Goal: Task Accomplishment & Management: Manage account settings

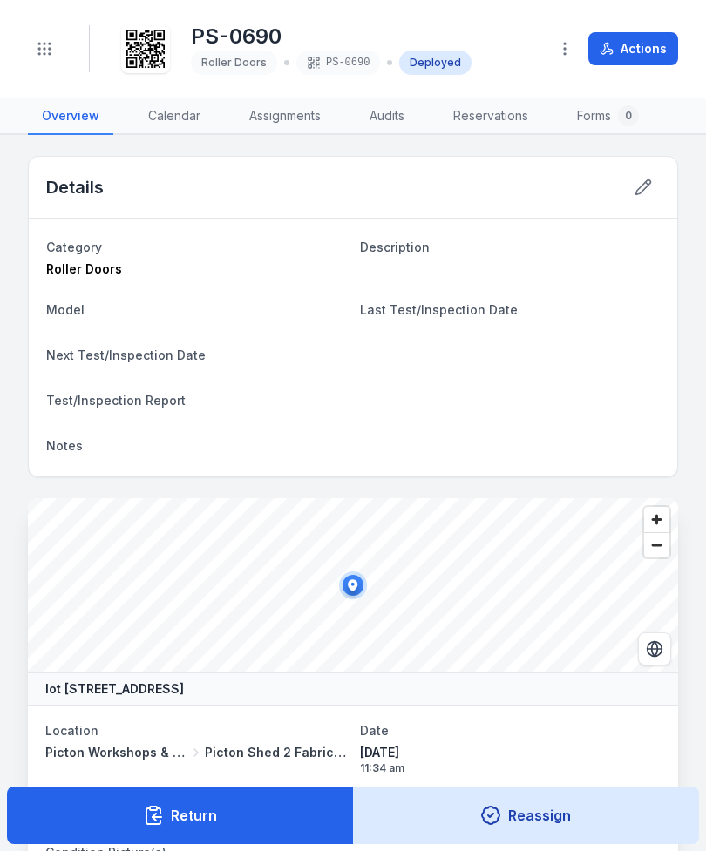
click at [34, 61] on button "Toggle Navigation" at bounding box center [44, 48] width 33 height 33
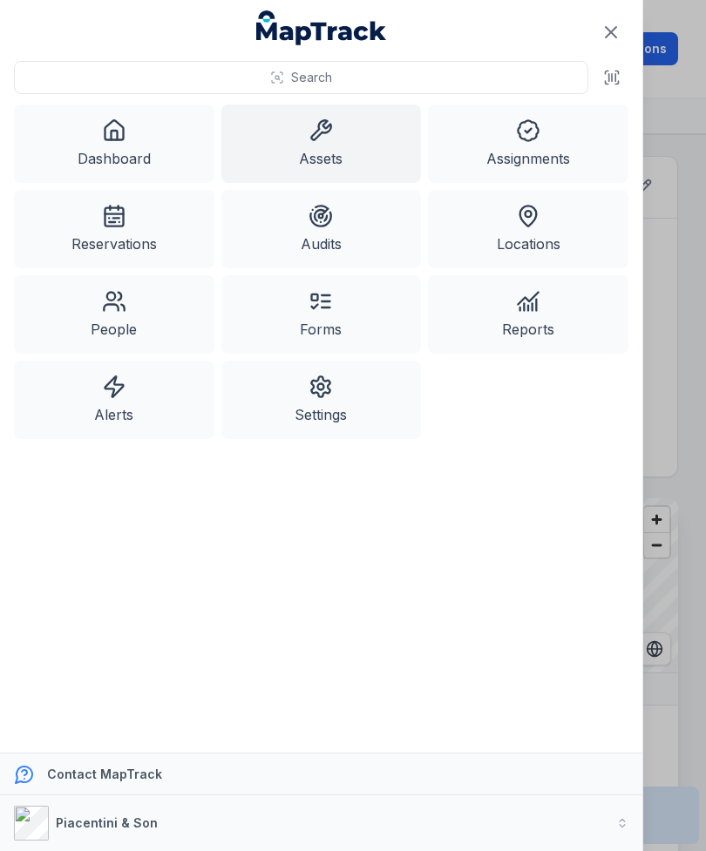
click at [305, 132] on link "Assets" at bounding box center [321, 144] width 200 height 78
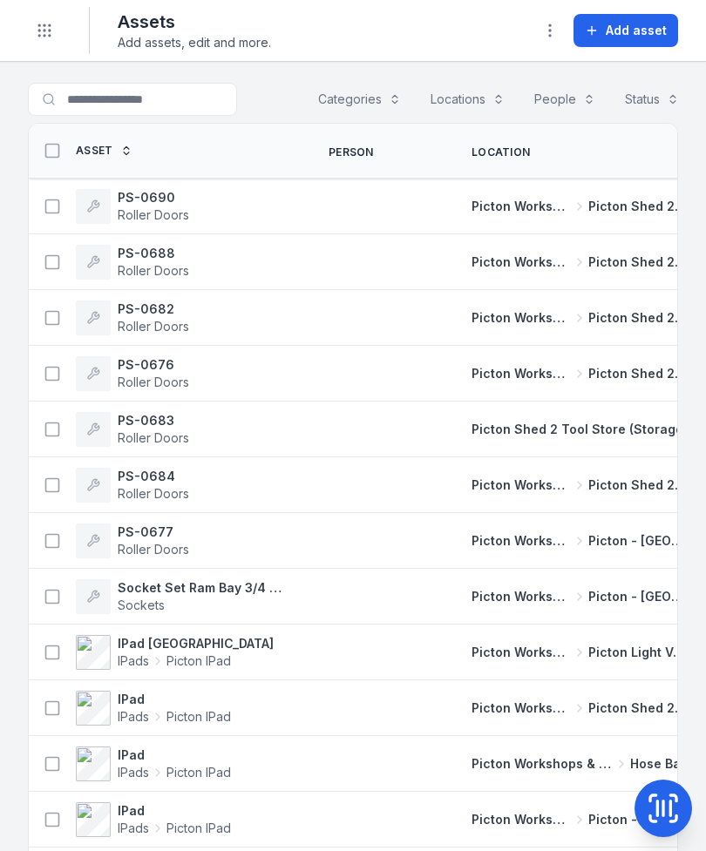
click at [658, 25] on span "Add asset" at bounding box center [635, 30] width 61 height 17
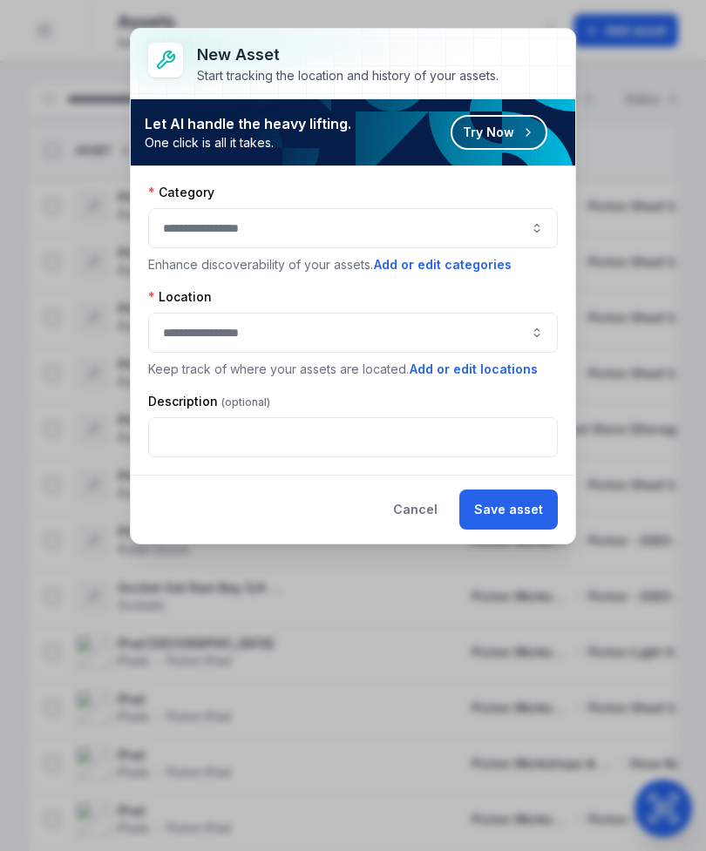
click at [493, 226] on button "button" at bounding box center [352, 228] width 409 height 40
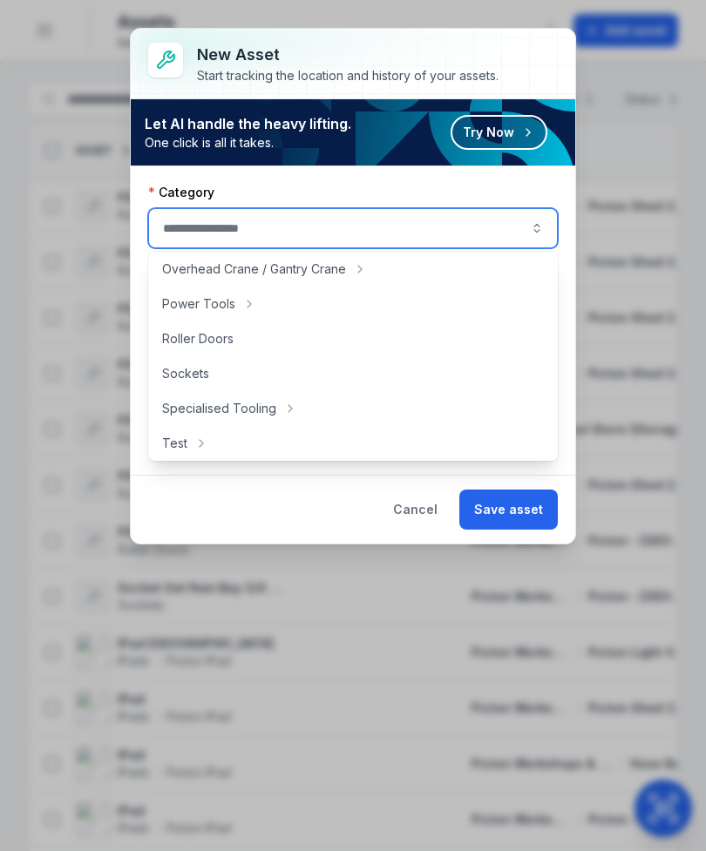
scroll to position [711, 0]
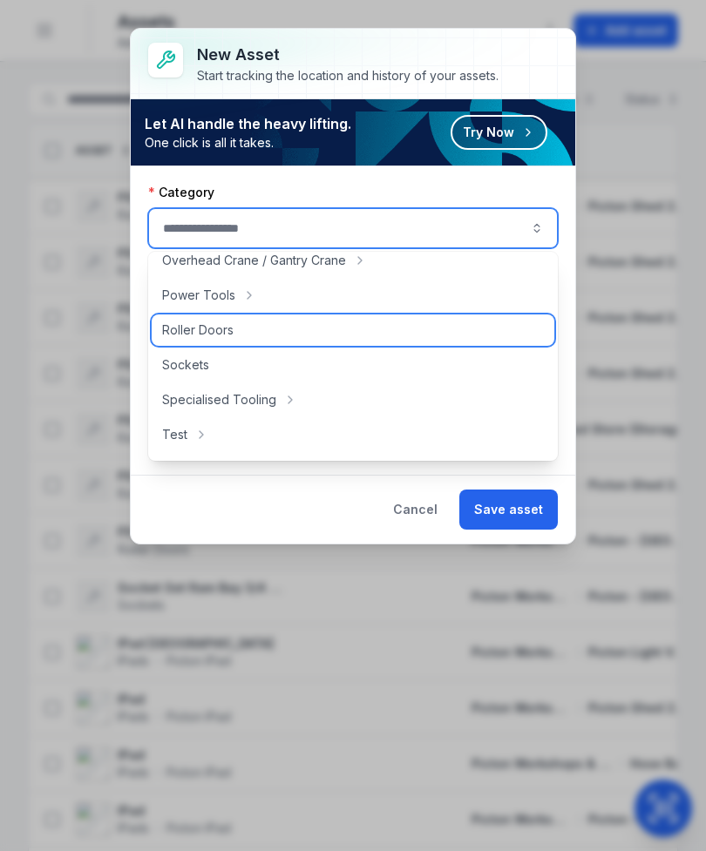
click at [251, 332] on div "Roller Doors" at bounding box center [353, 329] width 402 height 31
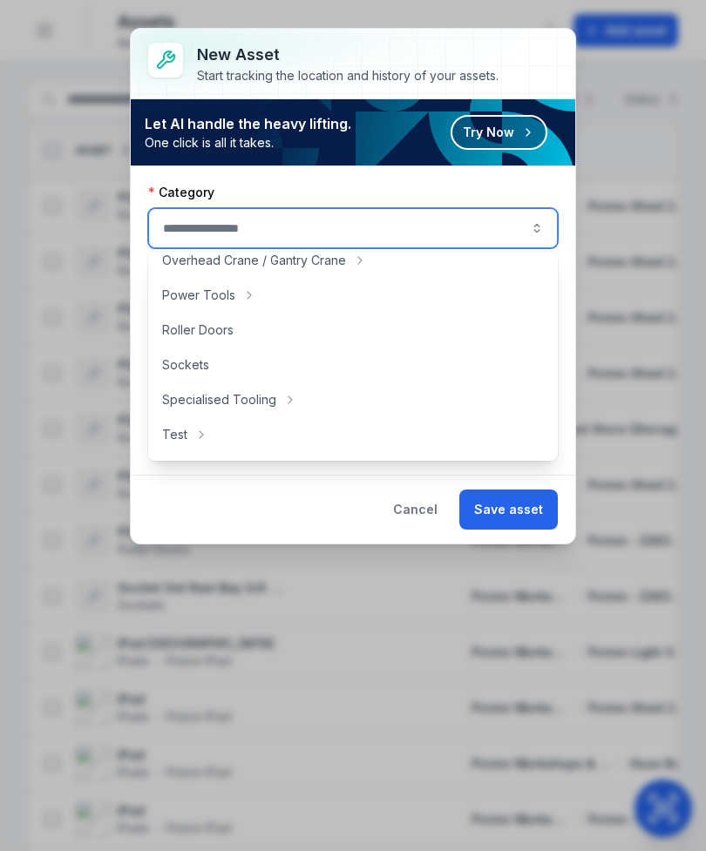
type input "**********"
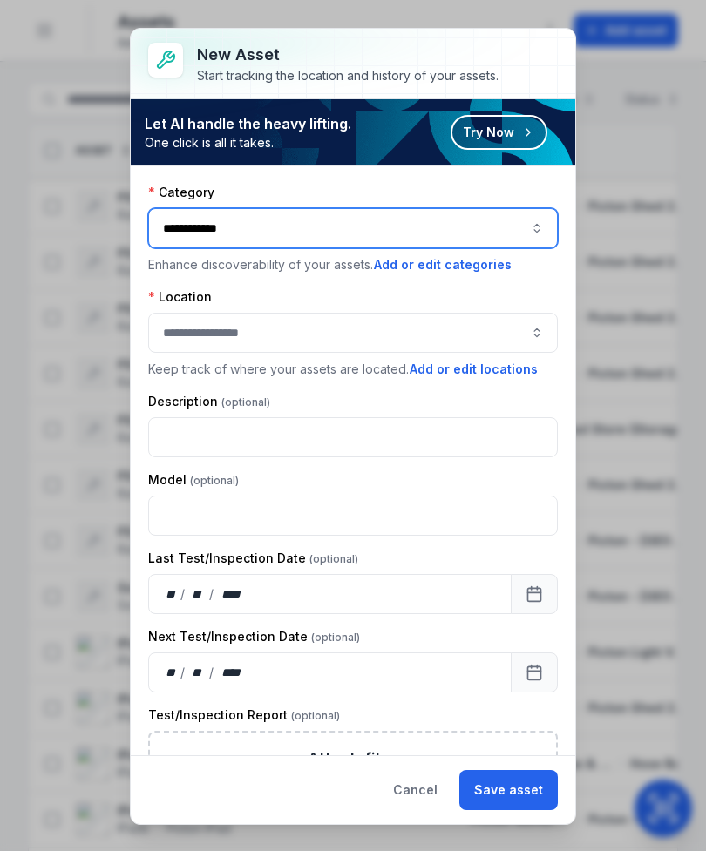
click at [492, 313] on button "button" at bounding box center [352, 333] width 409 height 40
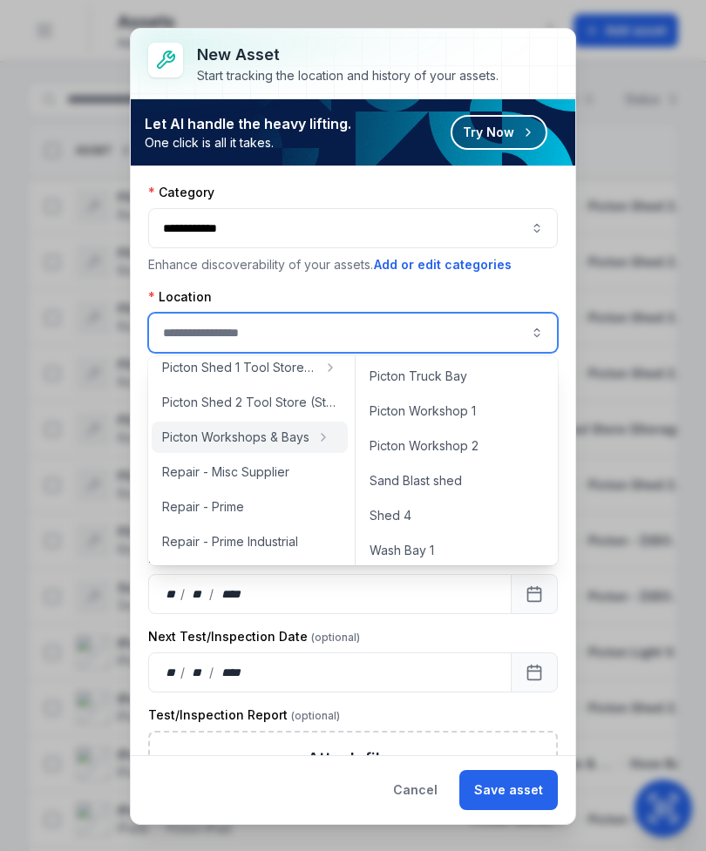
scroll to position [777, 0]
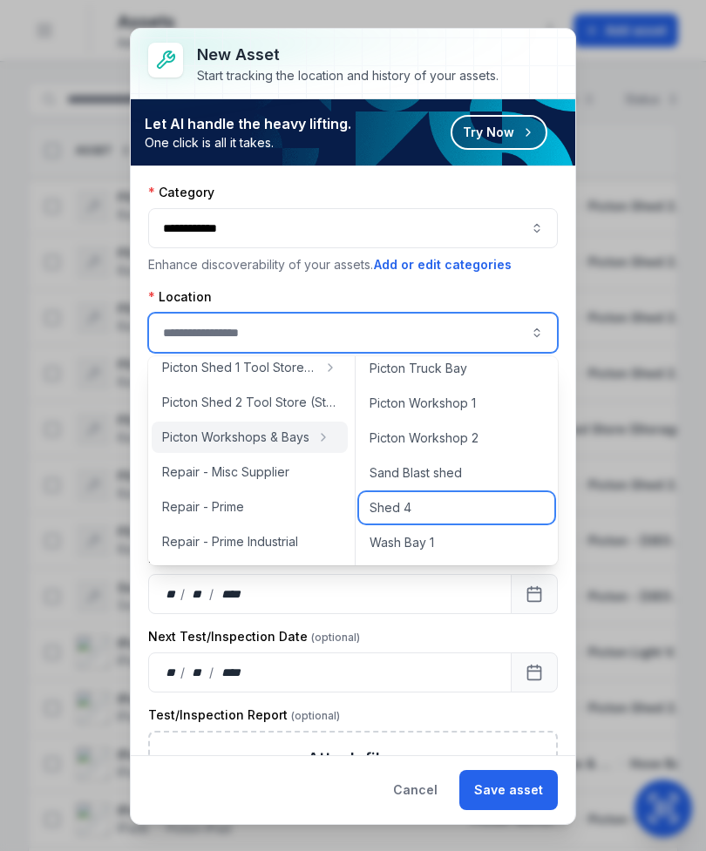
click at [470, 510] on div "Shed 4" at bounding box center [456, 507] width 195 height 31
type input "******"
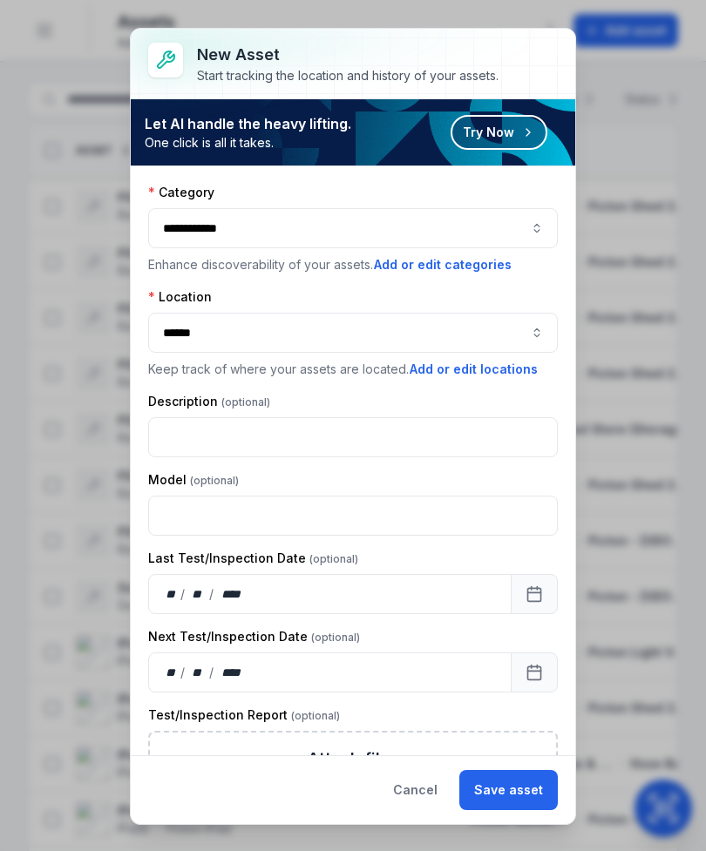
click at [521, 791] on button "Save asset" at bounding box center [508, 790] width 98 height 40
click at [517, 782] on div "Cancel Save asset" at bounding box center [467, 790] width 179 height 40
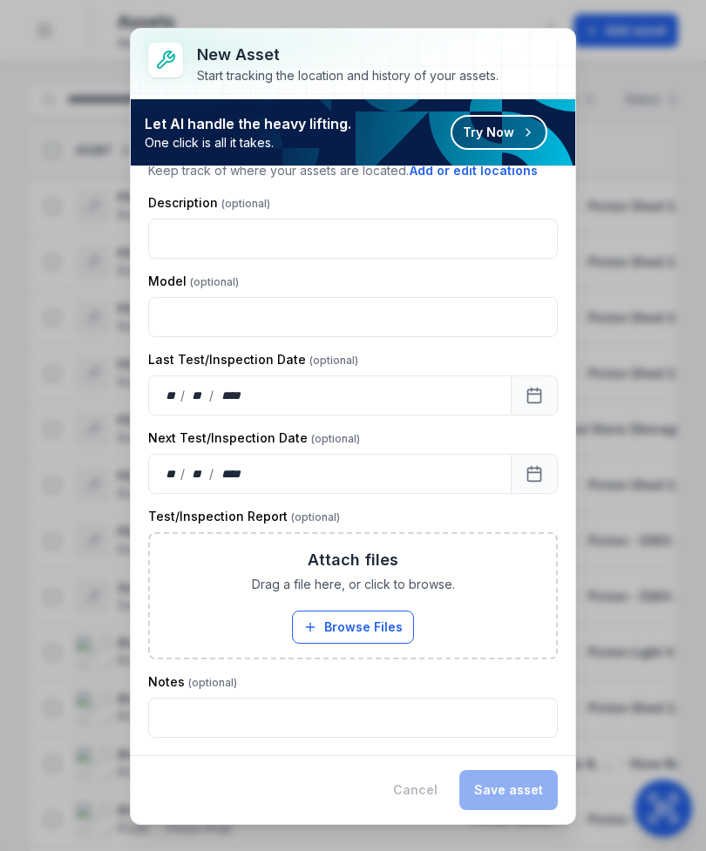
scroll to position [199, 0]
click at [431, 787] on div "Cancel Save asset" at bounding box center [467, 790] width 179 height 40
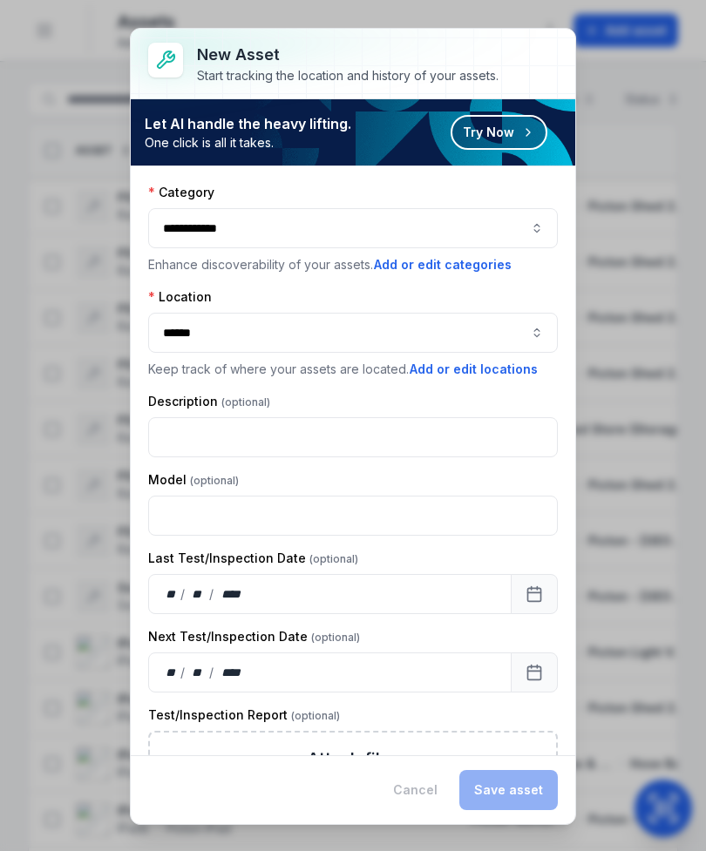
scroll to position [0, 0]
click at [525, 232] on button "**********" at bounding box center [352, 228] width 409 height 40
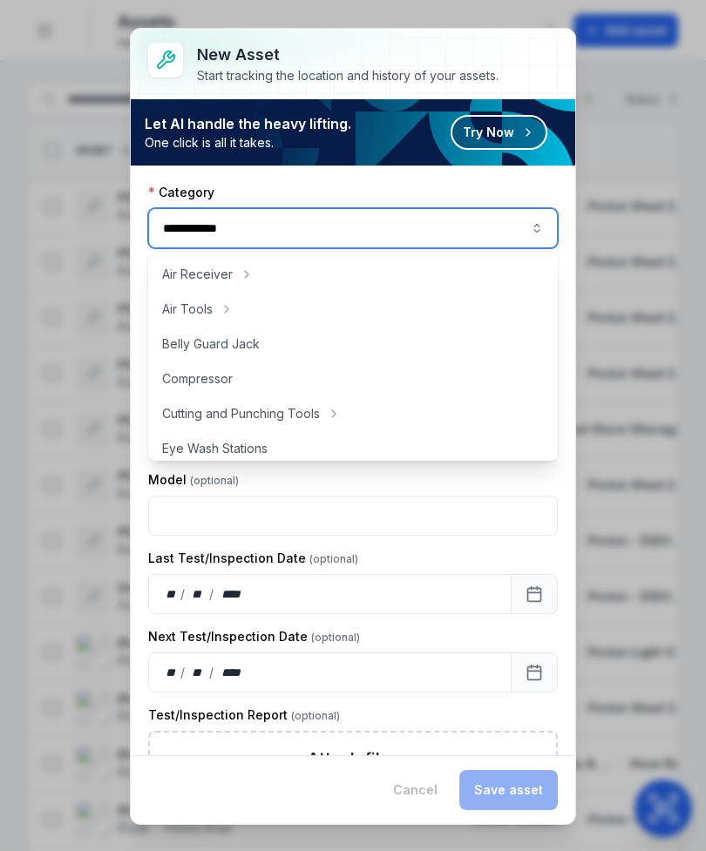
click at [445, 237] on button "**********" at bounding box center [352, 228] width 409 height 40
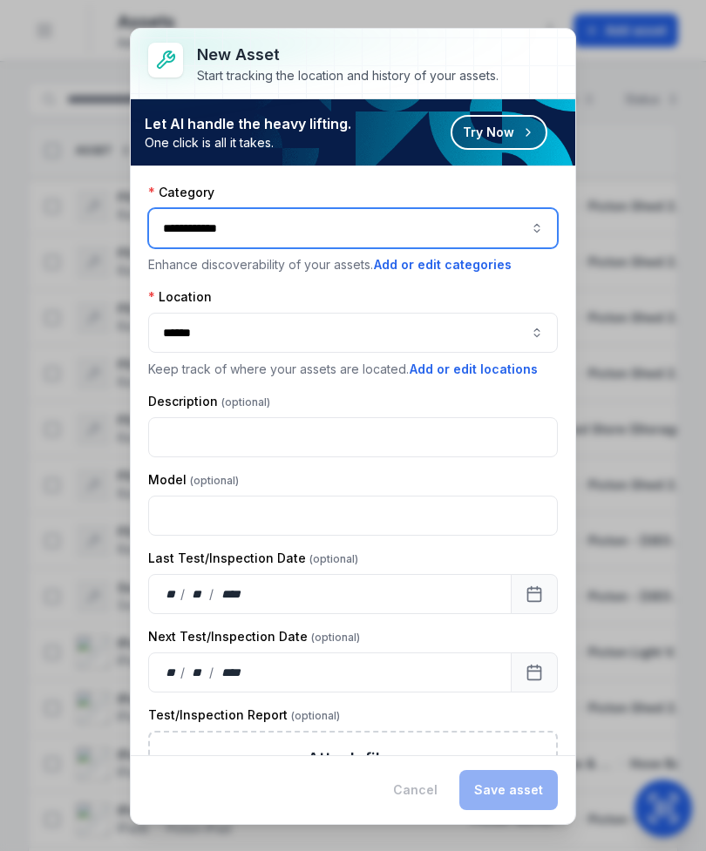
click at [514, 332] on button "******" at bounding box center [352, 333] width 409 height 40
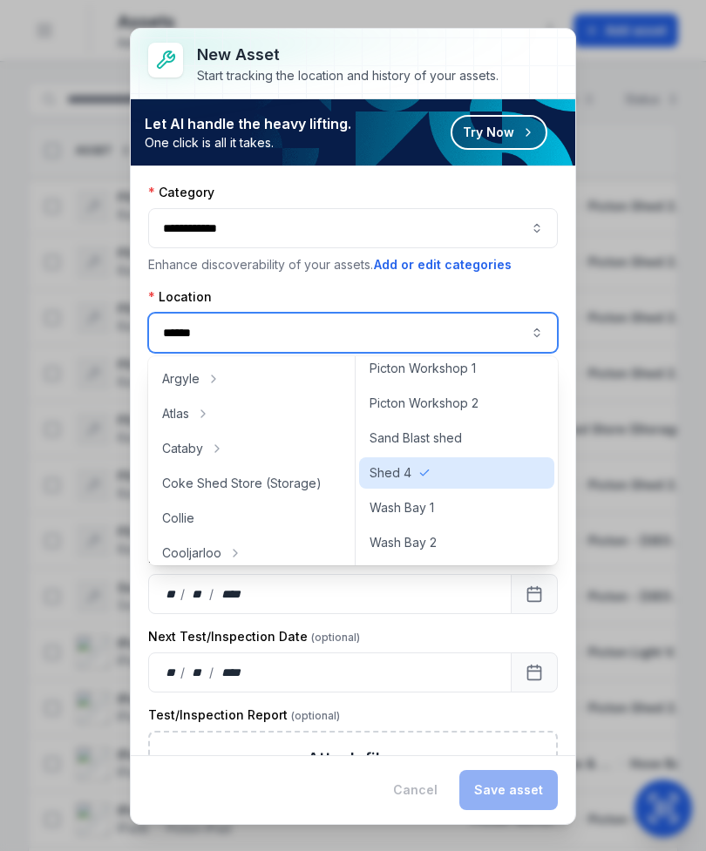
scroll to position [812, 0]
click at [465, 472] on div "Shed 4" at bounding box center [456, 472] width 195 height 31
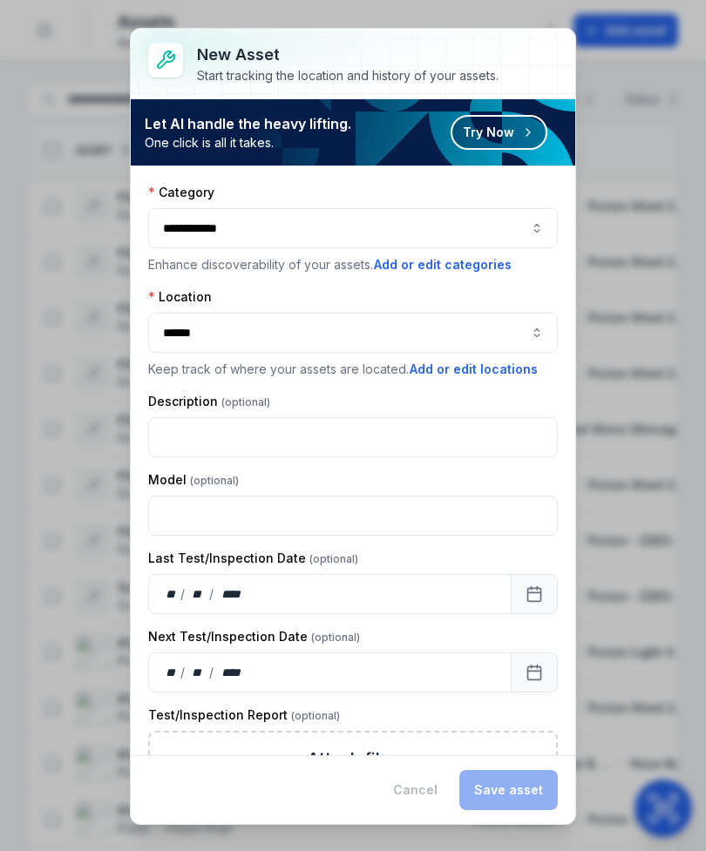
click at [429, 474] on div "Model" at bounding box center [352, 479] width 409 height 17
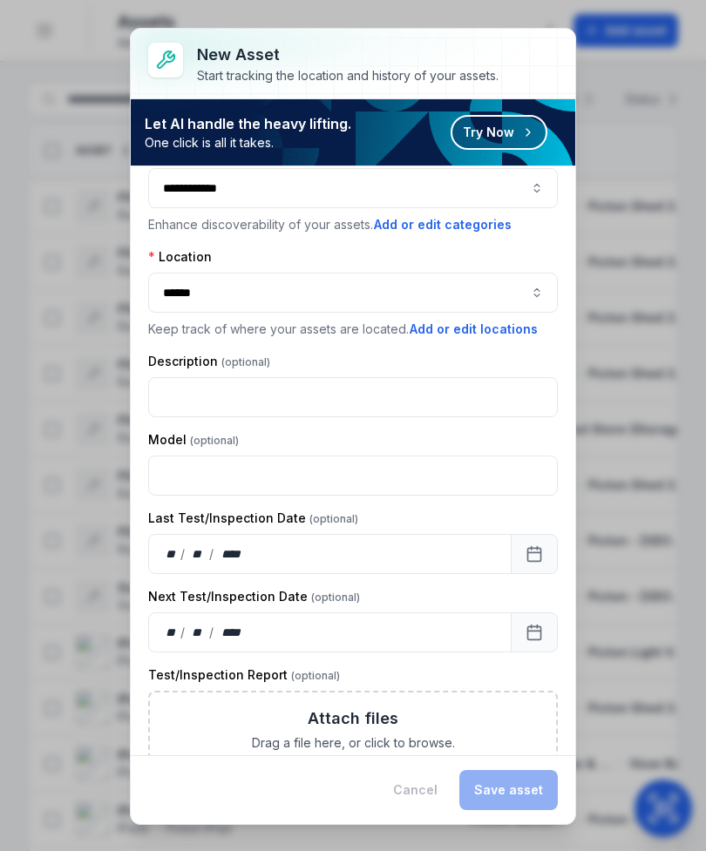
scroll to position [39, 0]
click at [430, 794] on div "Cancel Save asset" at bounding box center [467, 790] width 179 height 40
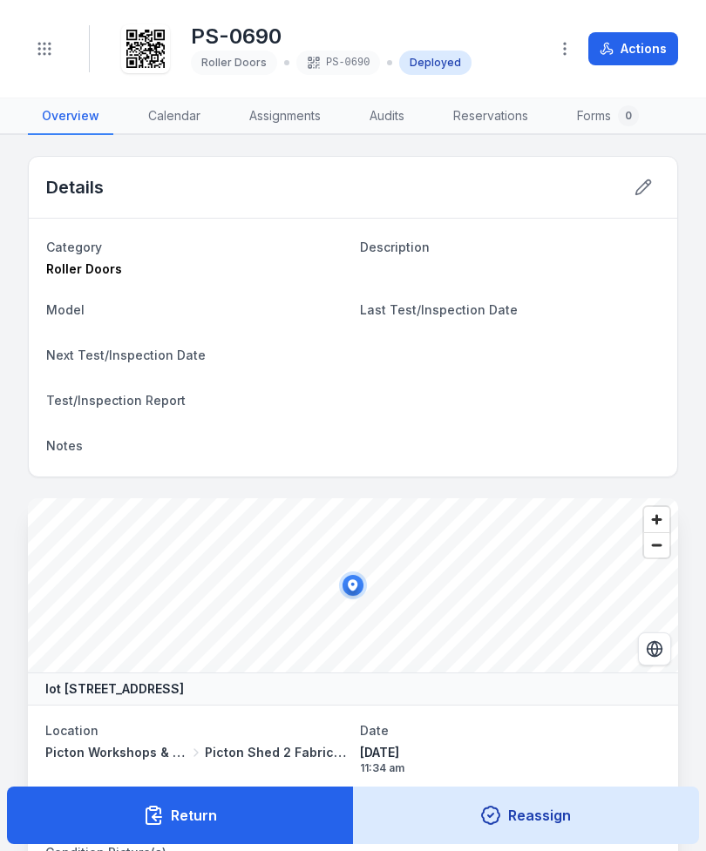
click at [137, 57] on icon at bounding box center [145, 49] width 38 height 38
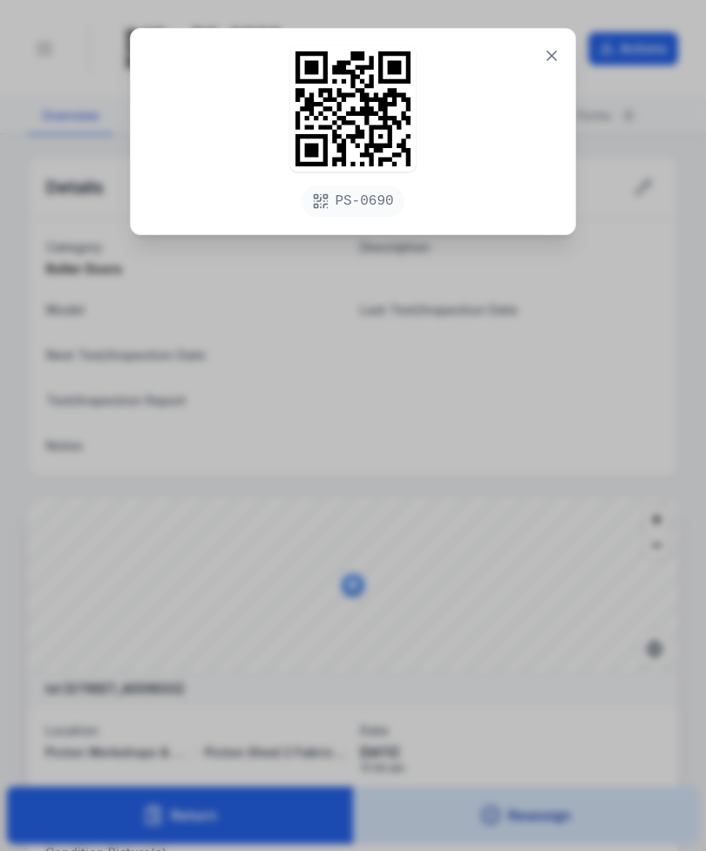
click at [545, 62] on icon at bounding box center [551, 55] width 17 height 17
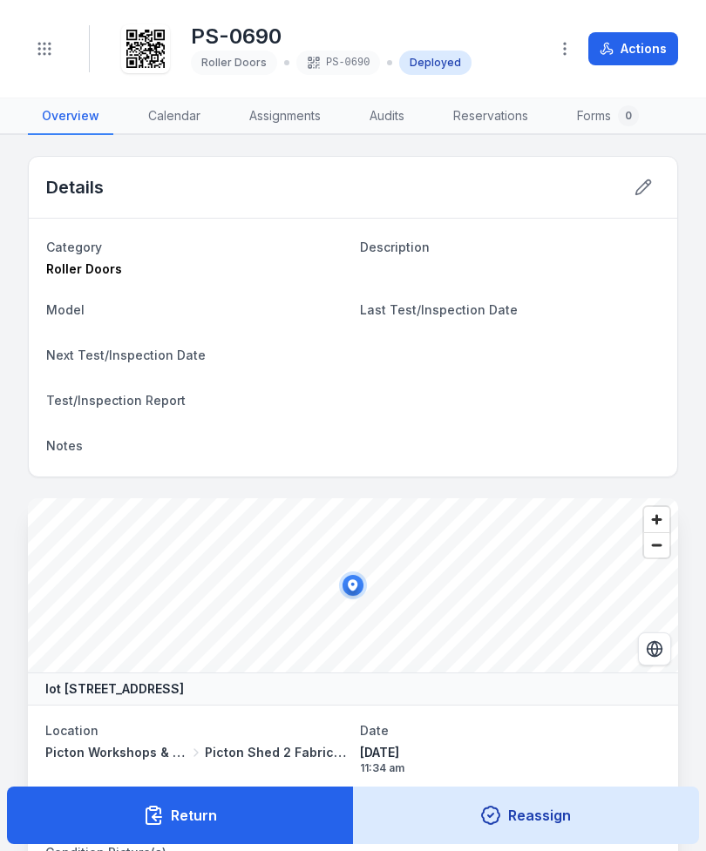
click at [39, 44] on circle "Toggle navigation" at bounding box center [39, 44] width 2 height 2
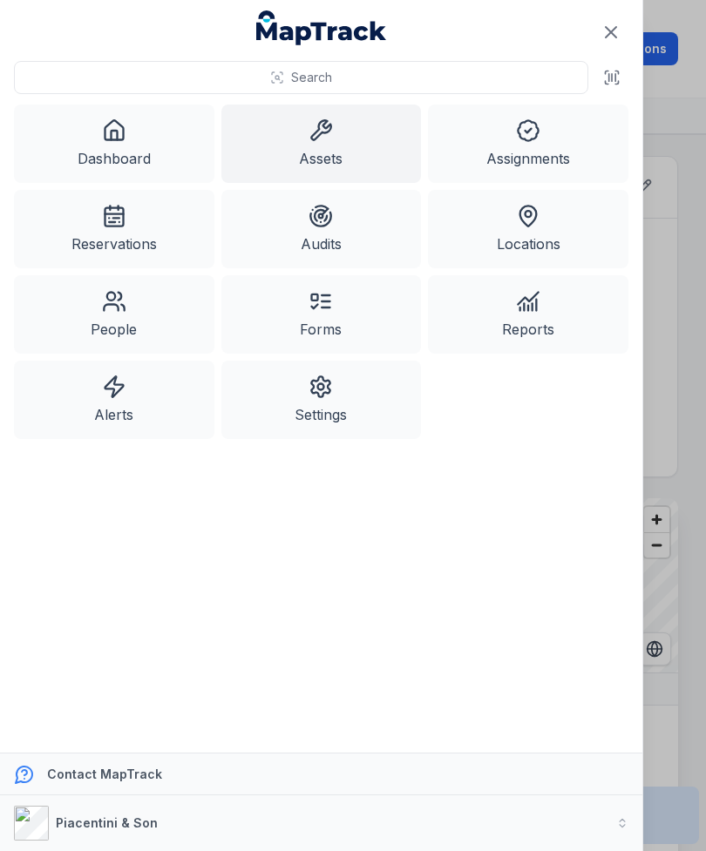
click at [279, 143] on link "Assets" at bounding box center [321, 144] width 200 height 78
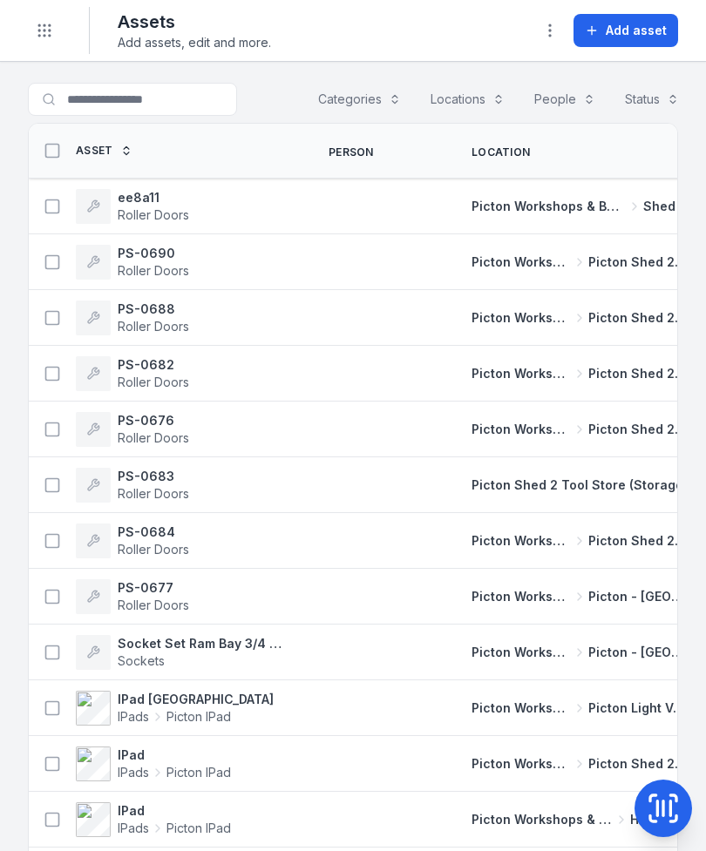
click at [639, 38] on span "Add asset" at bounding box center [635, 30] width 61 height 17
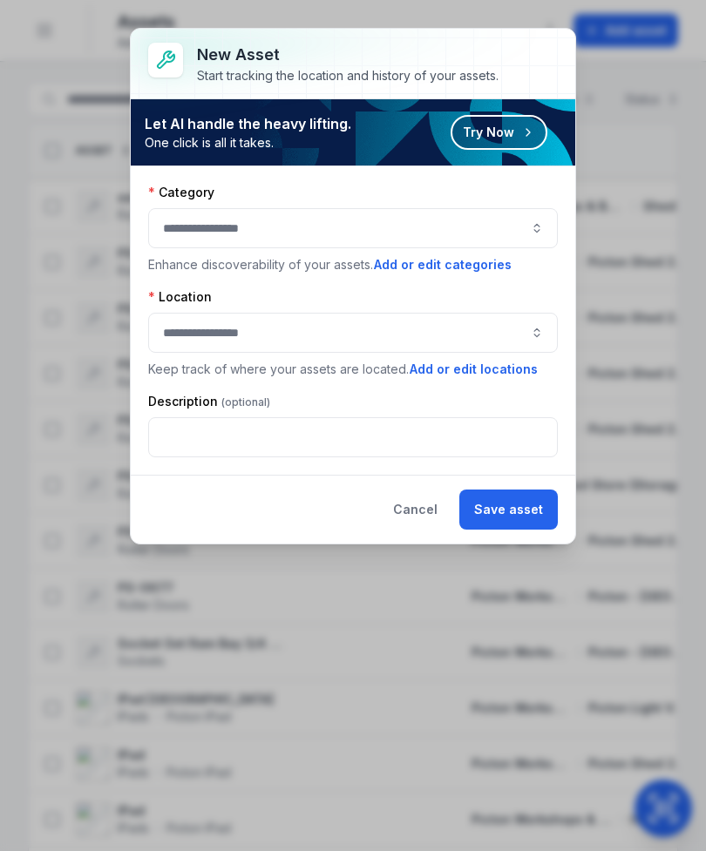
click at [428, 509] on button "Cancel" at bounding box center [415, 510] width 74 height 40
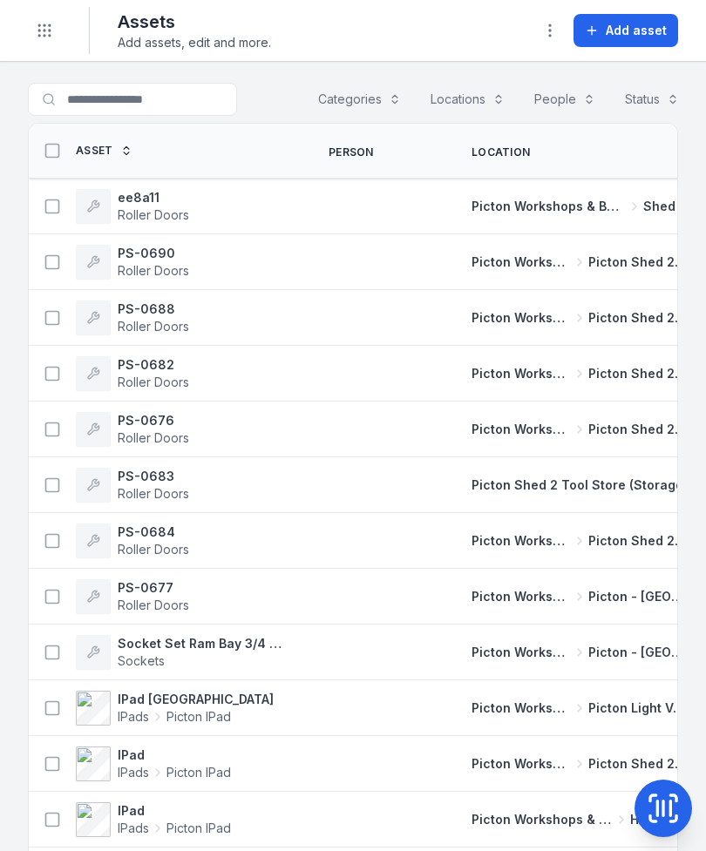
click at [474, 205] on div "Picton Workshops & Bays Shed 4" at bounding box center [579, 206] width 258 height 31
click at [222, 234] on td "PS-0690 Roller Doors" at bounding box center [168, 262] width 279 height 56
click at [260, 224] on div "ee8a11 Roller Doors" at bounding box center [168, 206] width 279 height 49
click at [206, 233] on td "ee8a11 Roller Doors" at bounding box center [168, 207] width 279 height 56
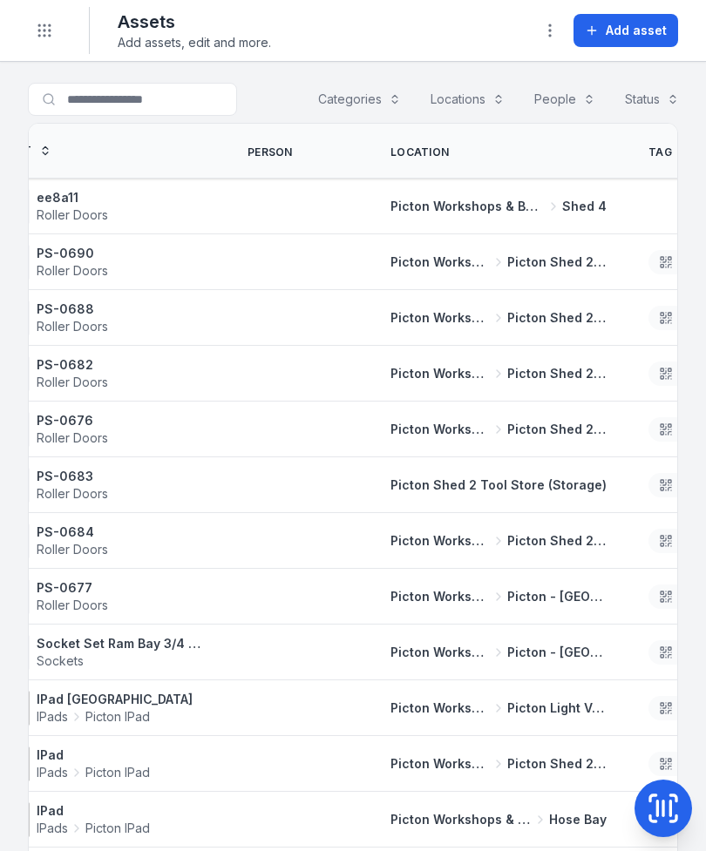
scroll to position [0, 104]
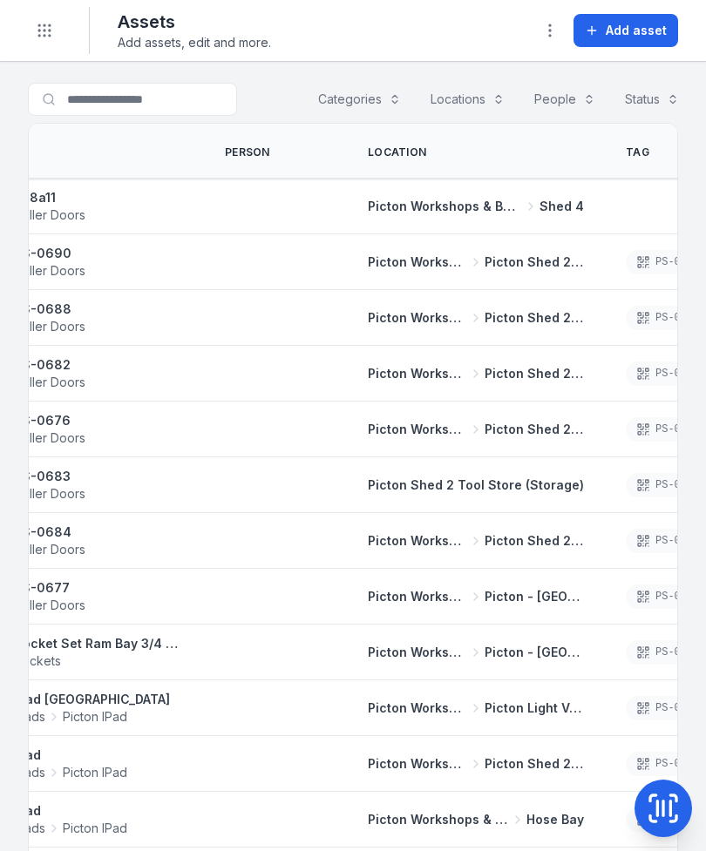
click at [586, 218] on div "Picton Workshops & Bays Shed 4" at bounding box center [476, 206] width 258 height 31
click at [606, 198] on td at bounding box center [667, 207] width 125 height 56
click at [605, 198] on td at bounding box center [667, 207] width 125 height 56
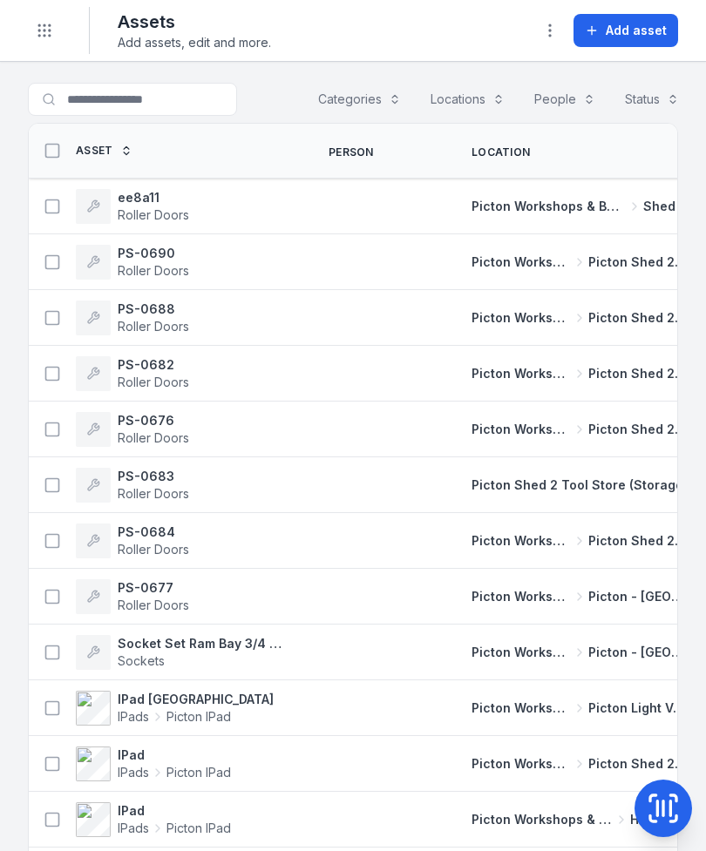
scroll to position [0, 0]
click at [554, 206] on span "Picton Workshops & Bays" at bounding box center [548, 206] width 154 height 17
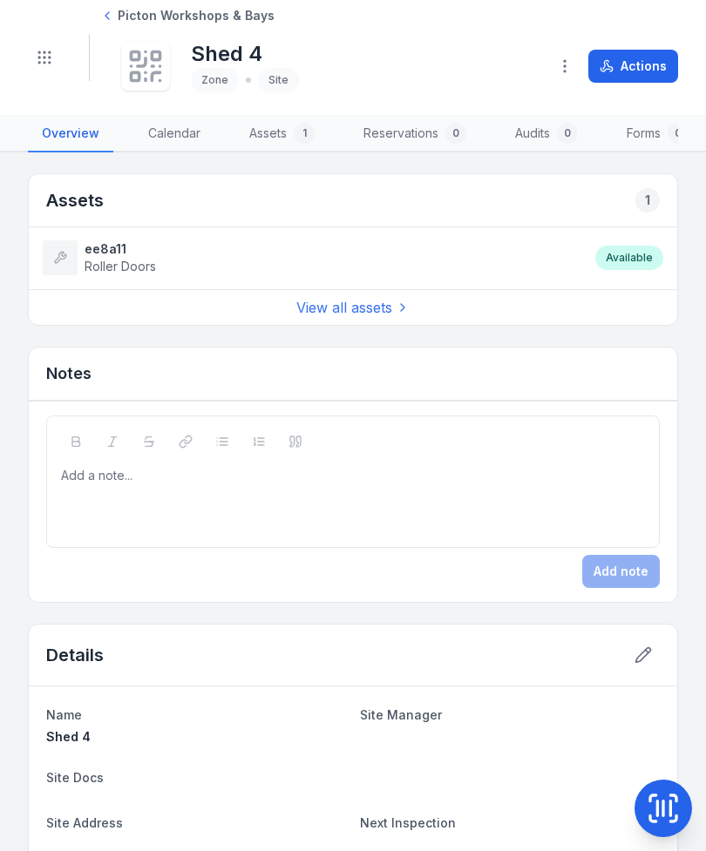
click at [147, 77] on icon at bounding box center [145, 66] width 38 height 38
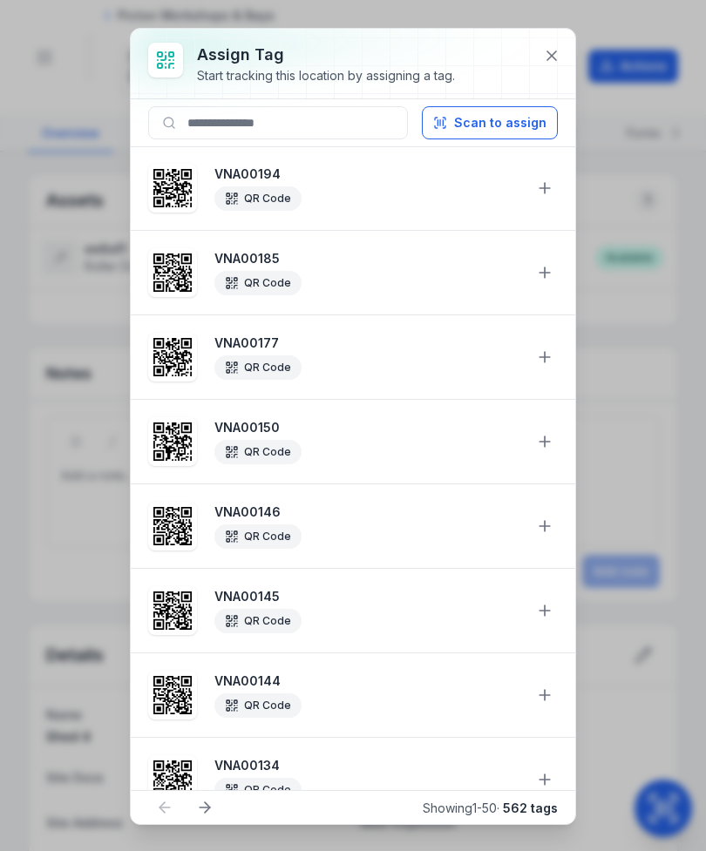
click at [502, 119] on button "Scan to assign" at bounding box center [490, 122] width 136 height 33
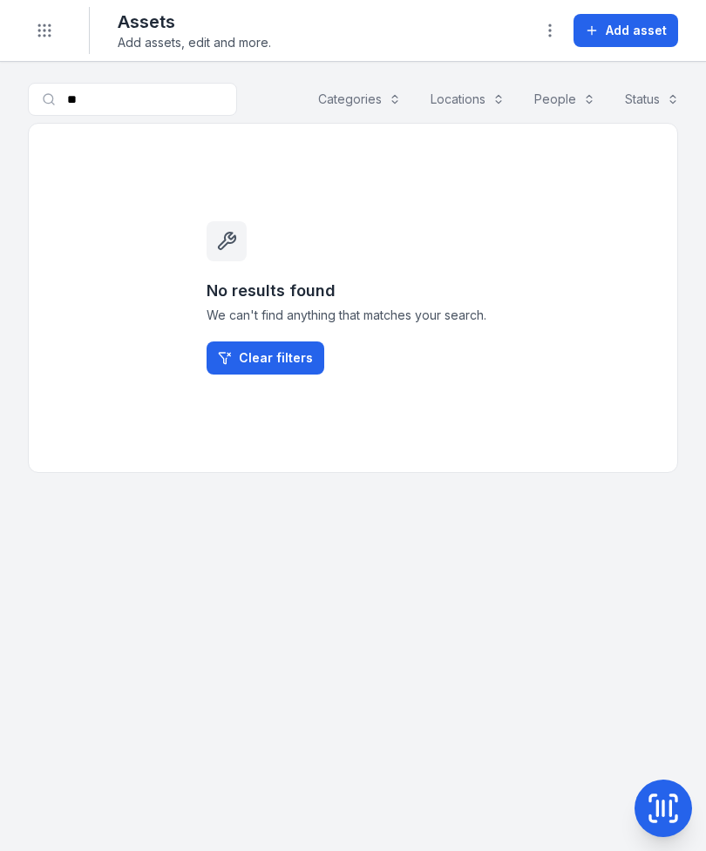
click at [50, 43] on button "Toggle Navigation" at bounding box center [44, 30] width 33 height 33
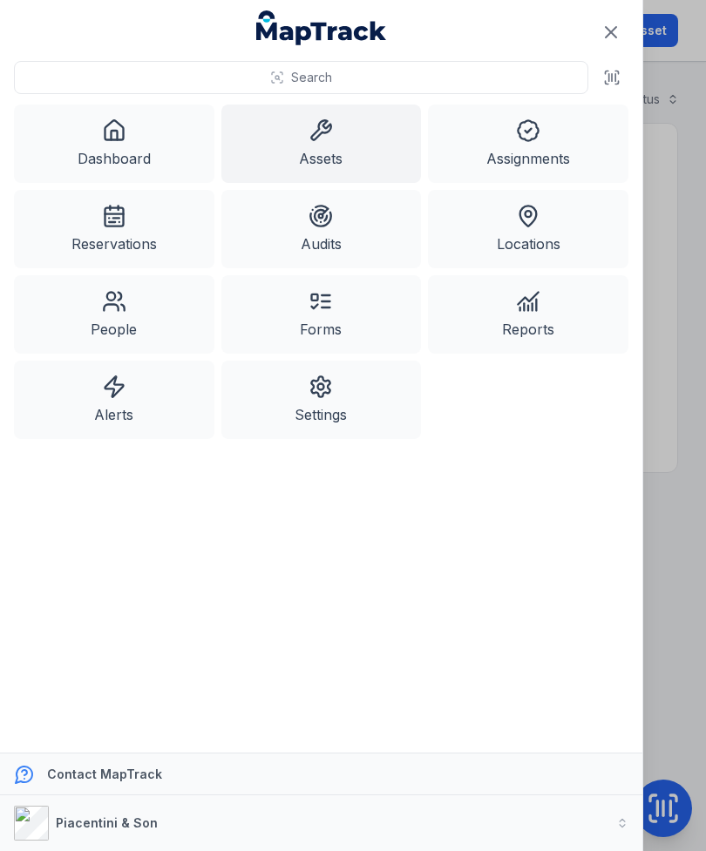
click at [280, 140] on link "Assets" at bounding box center [321, 144] width 200 height 78
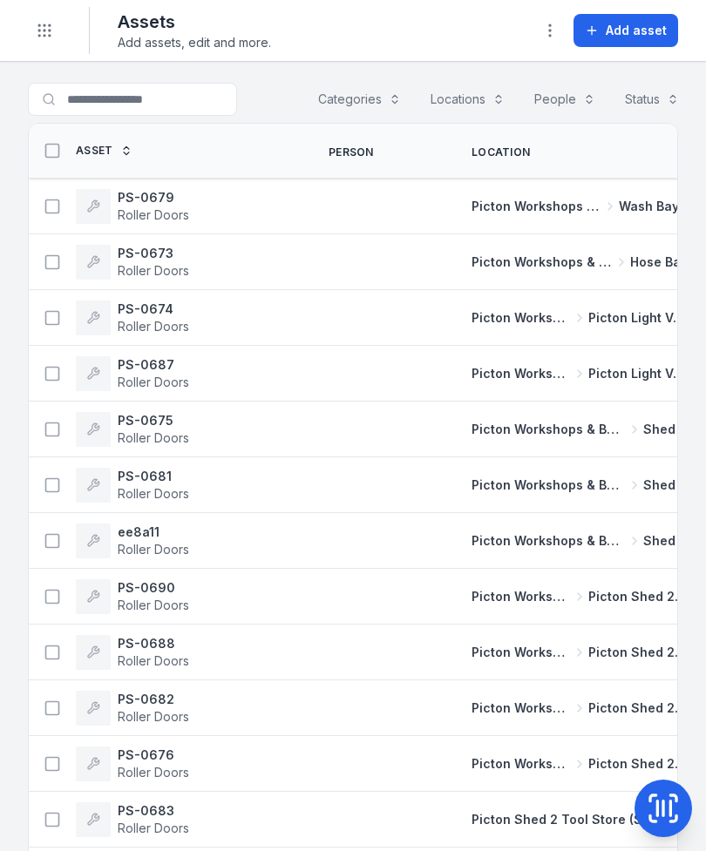
click at [644, 35] on span "Add asset" at bounding box center [635, 30] width 61 height 17
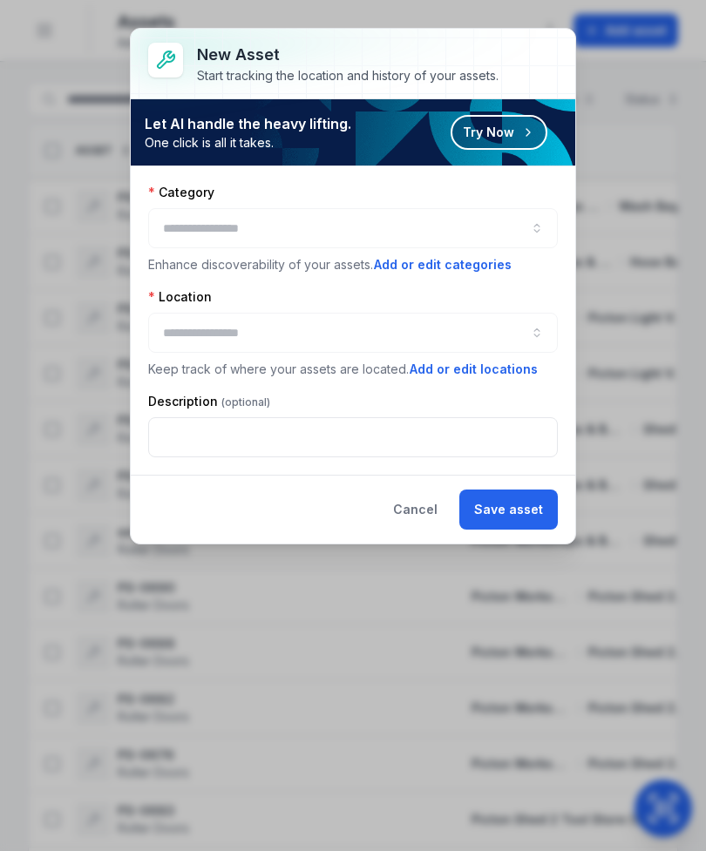
click at [495, 194] on div "Category" at bounding box center [352, 192] width 409 height 17
click at [497, 228] on div at bounding box center [352, 228] width 409 height 40
click at [533, 225] on div at bounding box center [352, 228] width 409 height 40
click at [450, 222] on div at bounding box center [352, 228] width 409 height 40
click at [297, 236] on div at bounding box center [352, 228] width 409 height 40
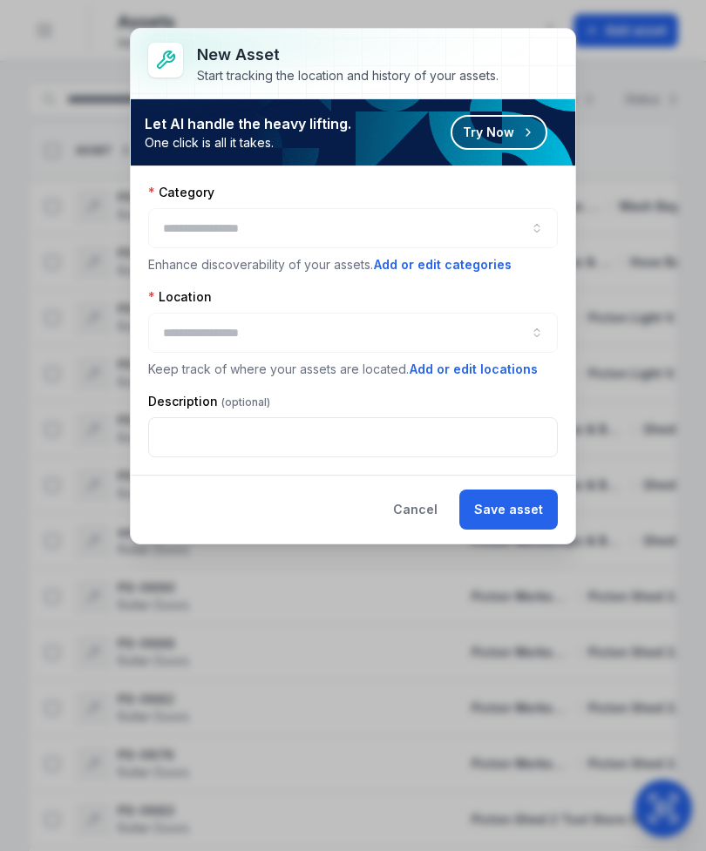
click at [321, 213] on div at bounding box center [352, 228] width 409 height 40
click at [499, 221] on div at bounding box center [352, 228] width 409 height 40
click at [332, 328] on div at bounding box center [352, 333] width 409 height 40
click at [538, 328] on div at bounding box center [352, 333] width 409 height 40
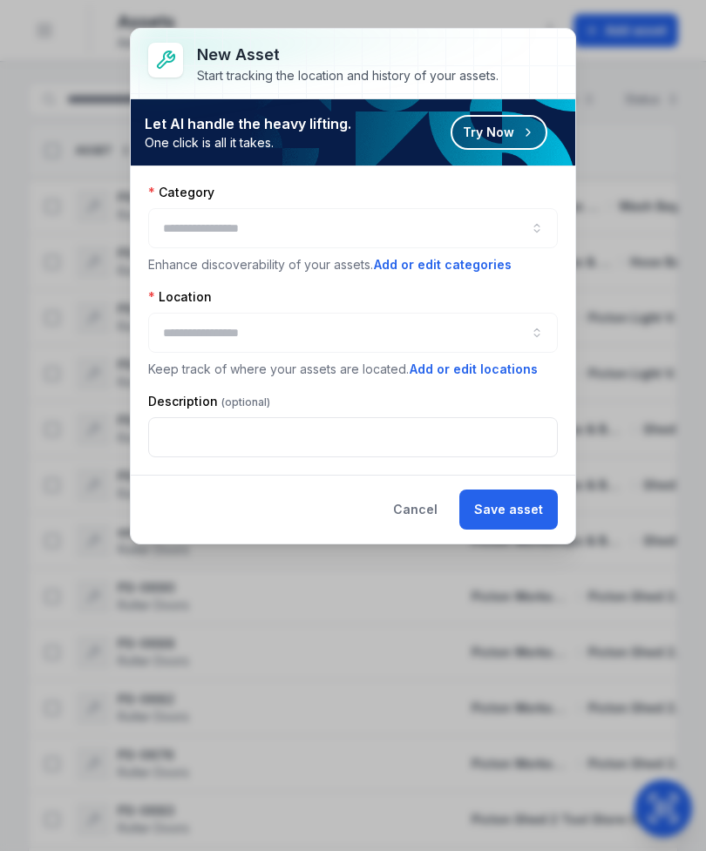
click at [515, 321] on div at bounding box center [352, 333] width 409 height 40
click at [437, 511] on button "Cancel" at bounding box center [415, 510] width 74 height 40
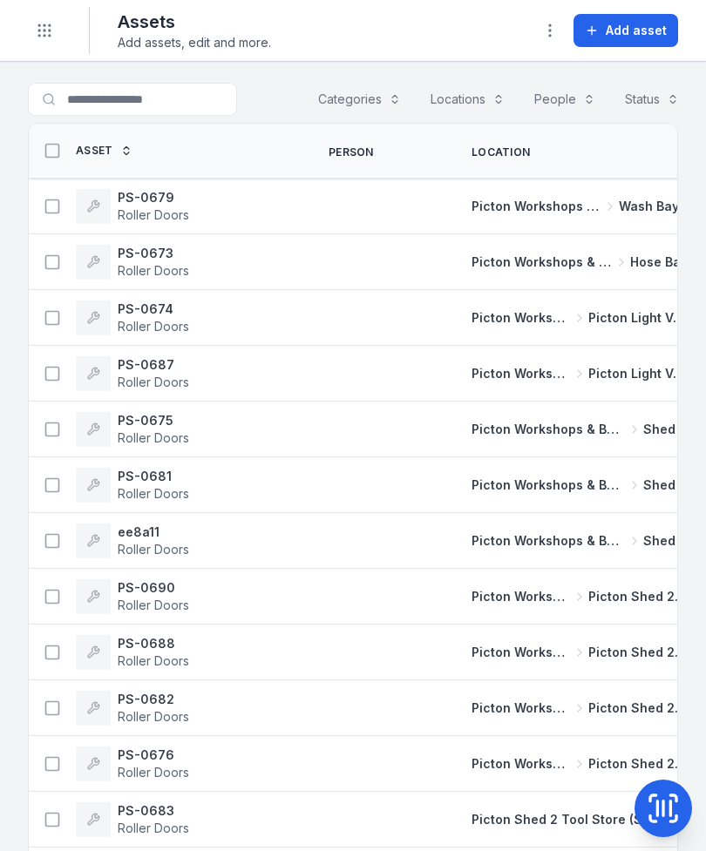
click at [635, 32] on span "Add asset" at bounding box center [635, 30] width 61 height 17
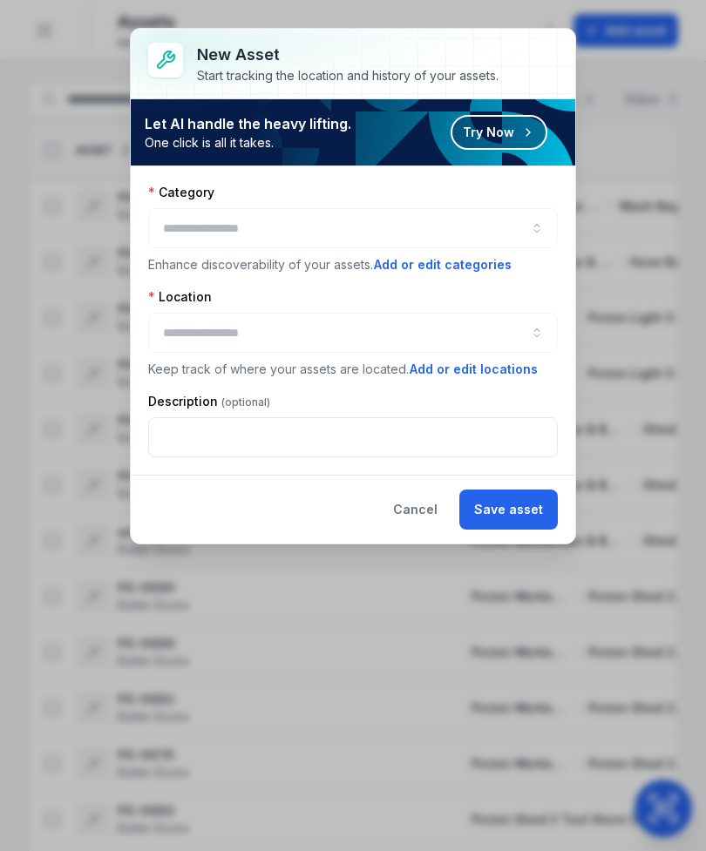
click at [526, 233] on div at bounding box center [352, 228] width 409 height 40
click at [498, 243] on div at bounding box center [352, 228] width 409 height 40
click at [523, 231] on div at bounding box center [352, 228] width 409 height 40
click at [423, 507] on button "Cancel" at bounding box center [415, 510] width 74 height 40
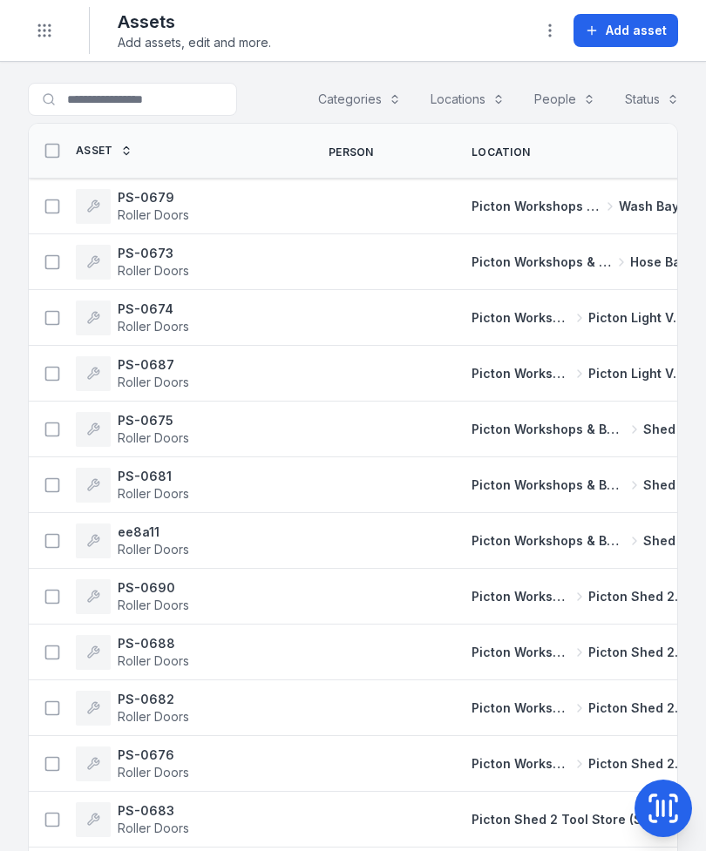
click at [624, 25] on span "Add asset" at bounding box center [635, 30] width 61 height 17
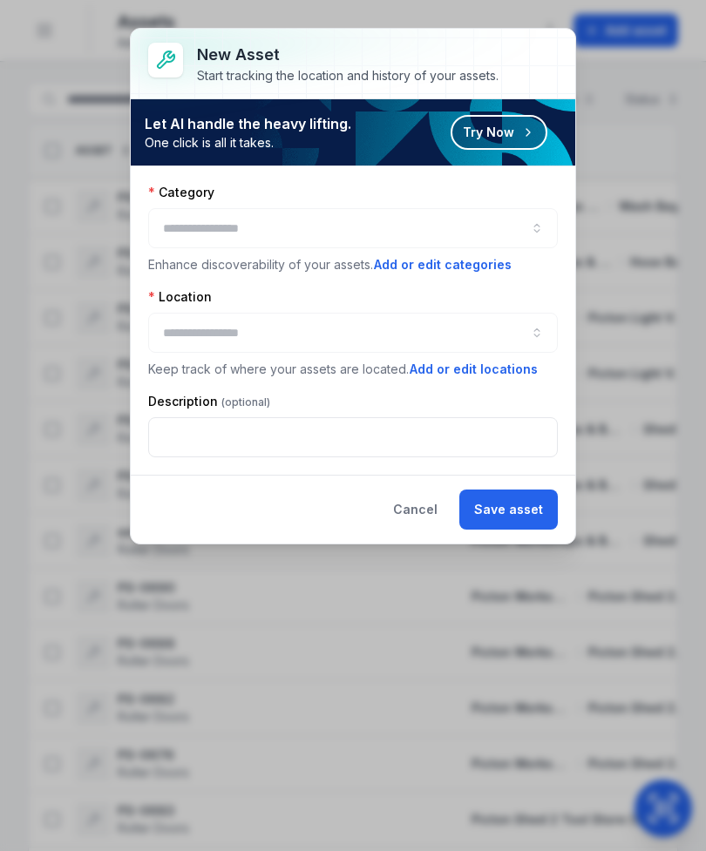
click at [491, 216] on div at bounding box center [352, 228] width 409 height 40
click at [471, 220] on button "button" at bounding box center [352, 228] width 409 height 40
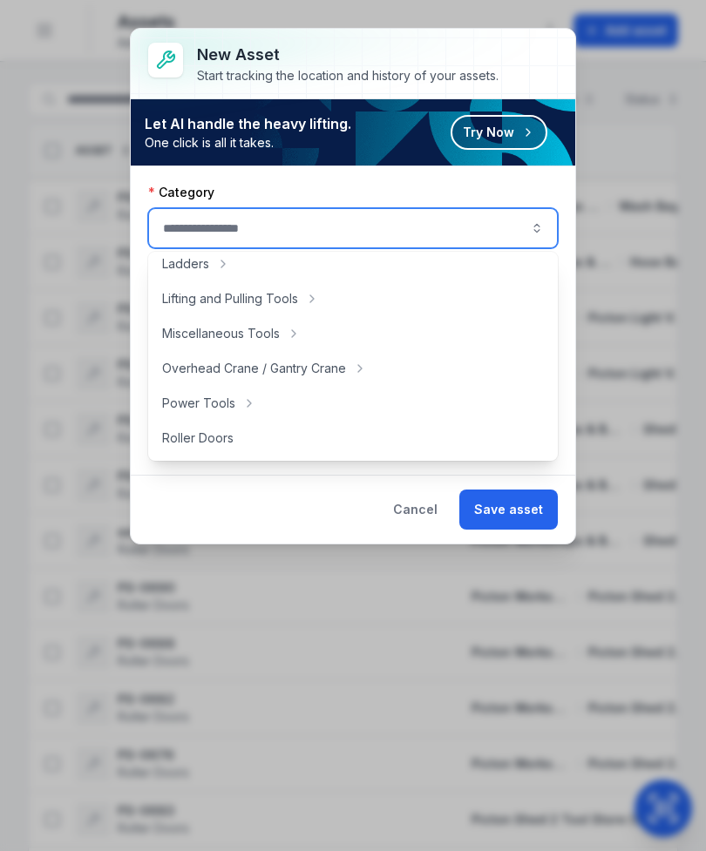
scroll to position [650, 0]
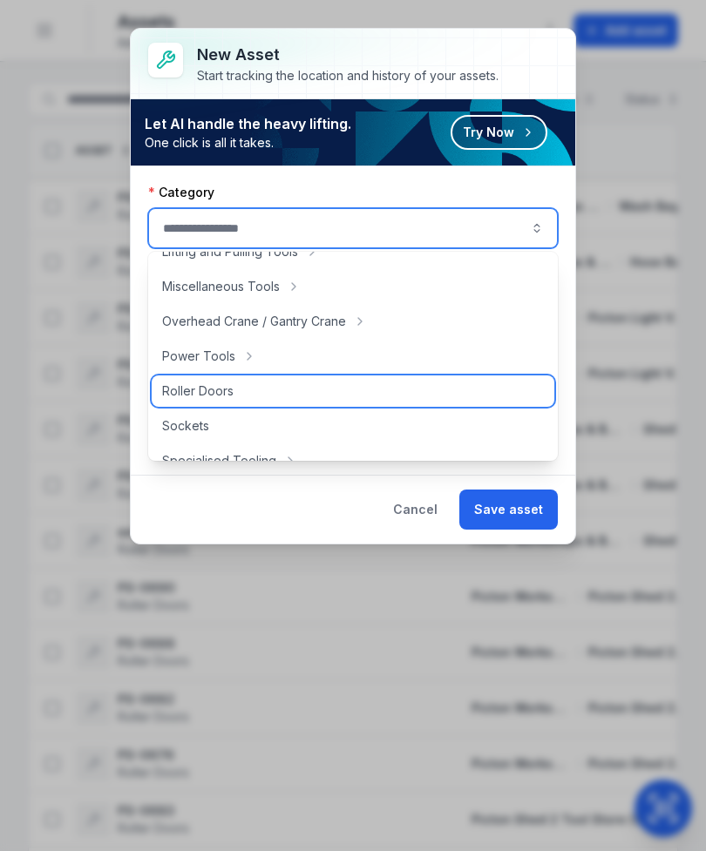
click at [272, 382] on div "Roller Doors" at bounding box center [353, 390] width 402 height 31
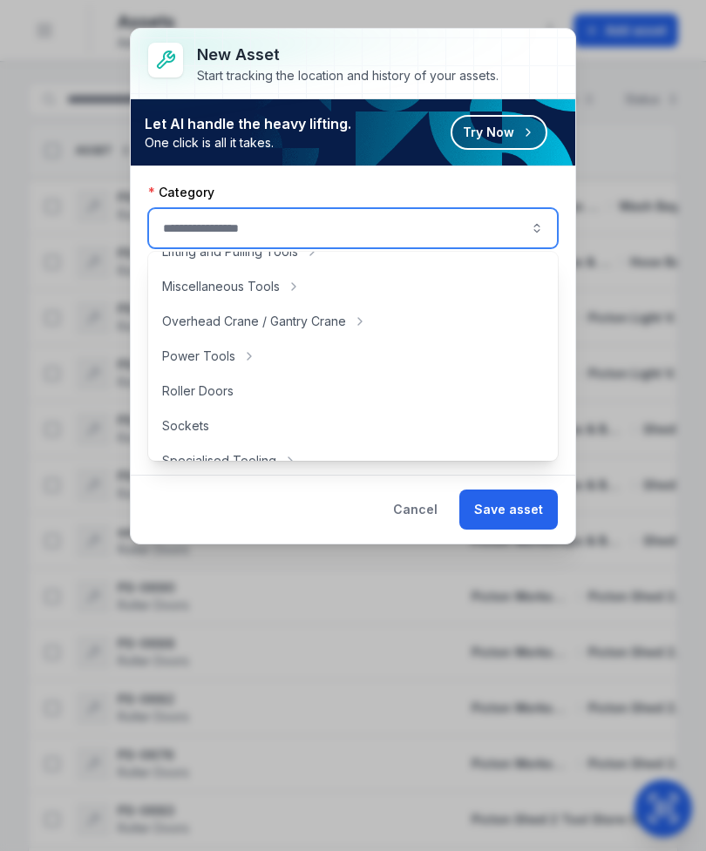
type input "**********"
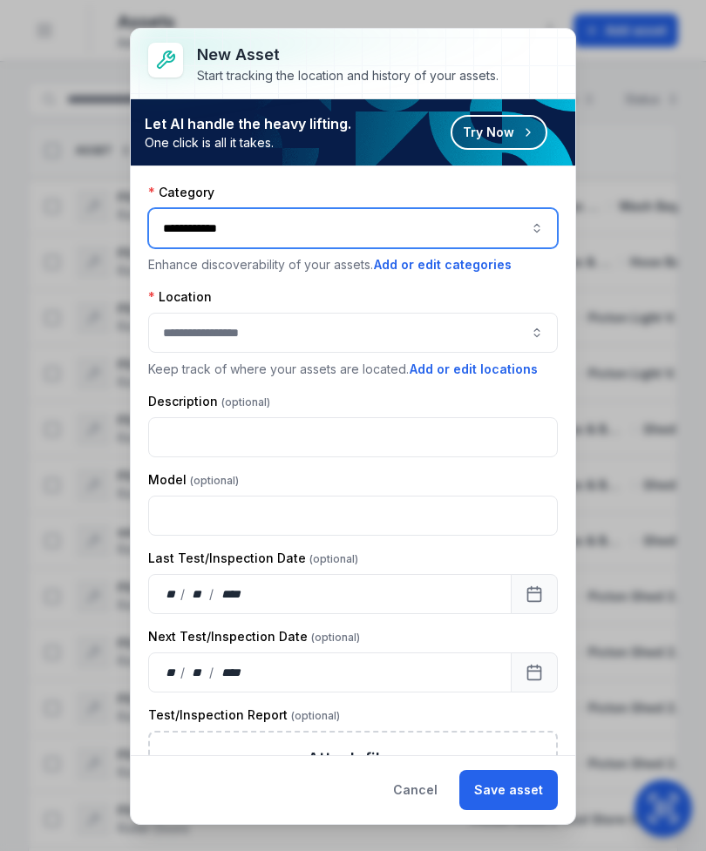
click at [495, 328] on button "button" at bounding box center [352, 333] width 409 height 40
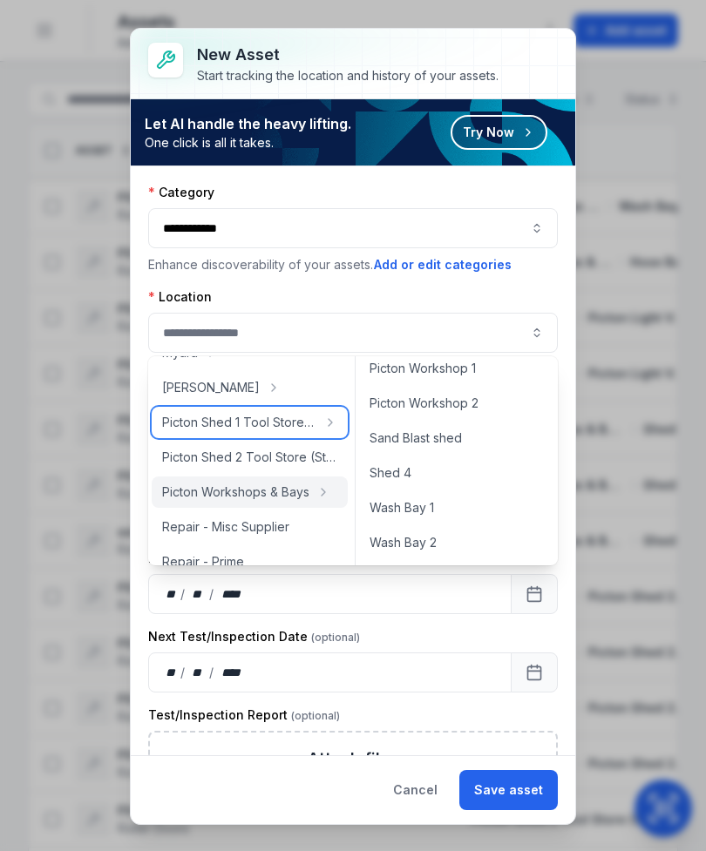
scroll to position [812, 0]
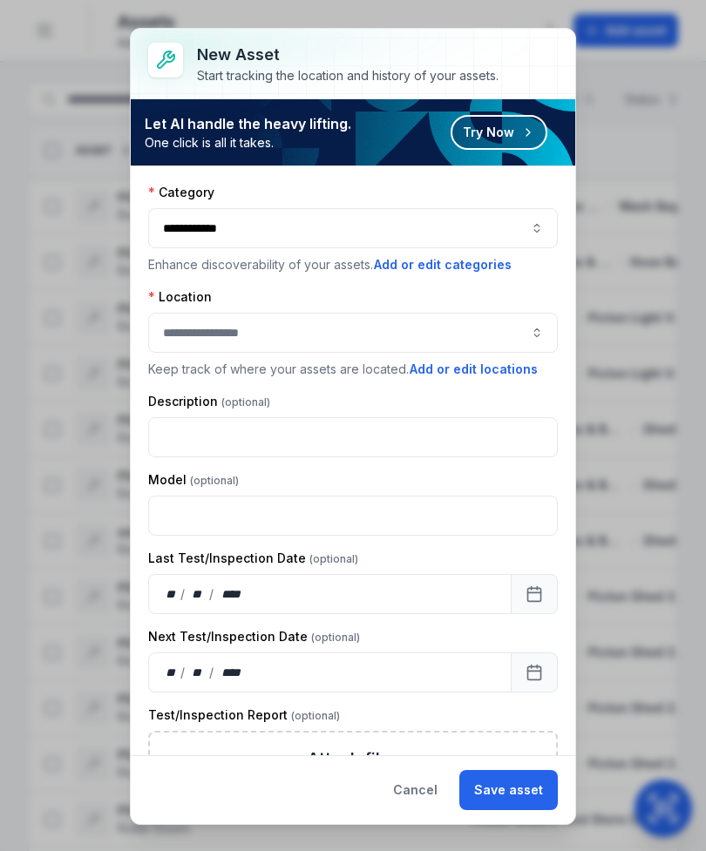
click at [493, 375] on button "Add or edit locations" at bounding box center [474, 369] width 130 height 19
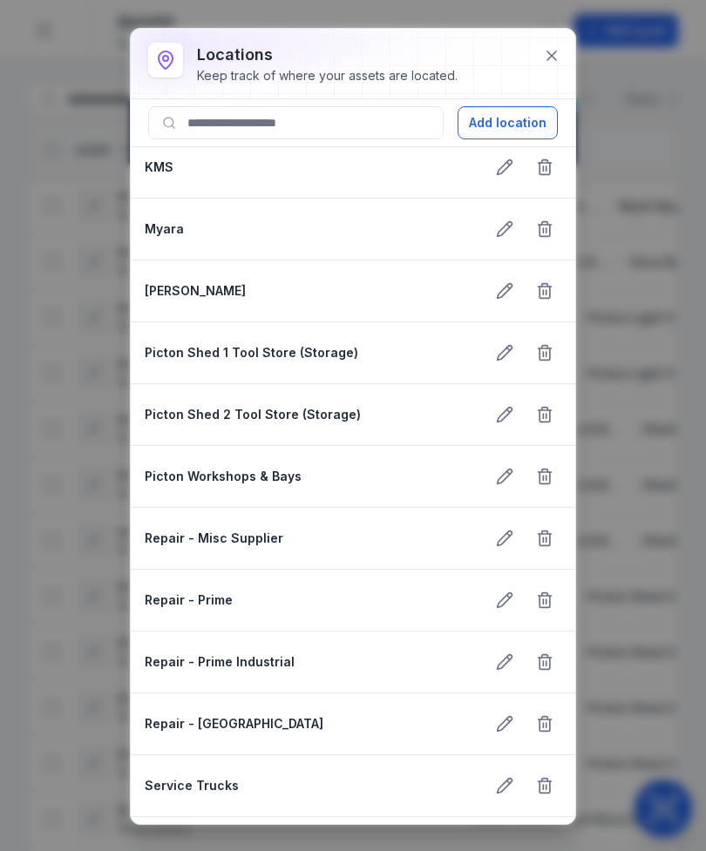
scroll to position [449, 0]
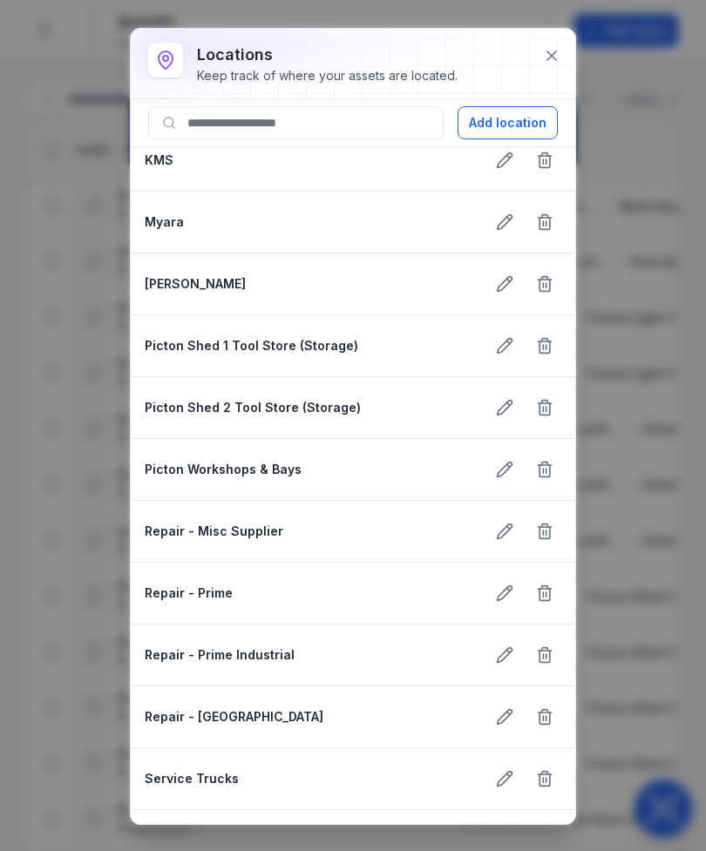
click at [398, 477] on strong "Picton Workshops & Bays" at bounding box center [308, 469] width 326 height 17
click at [510, 483] on button at bounding box center [504, 469] width 33 height 33
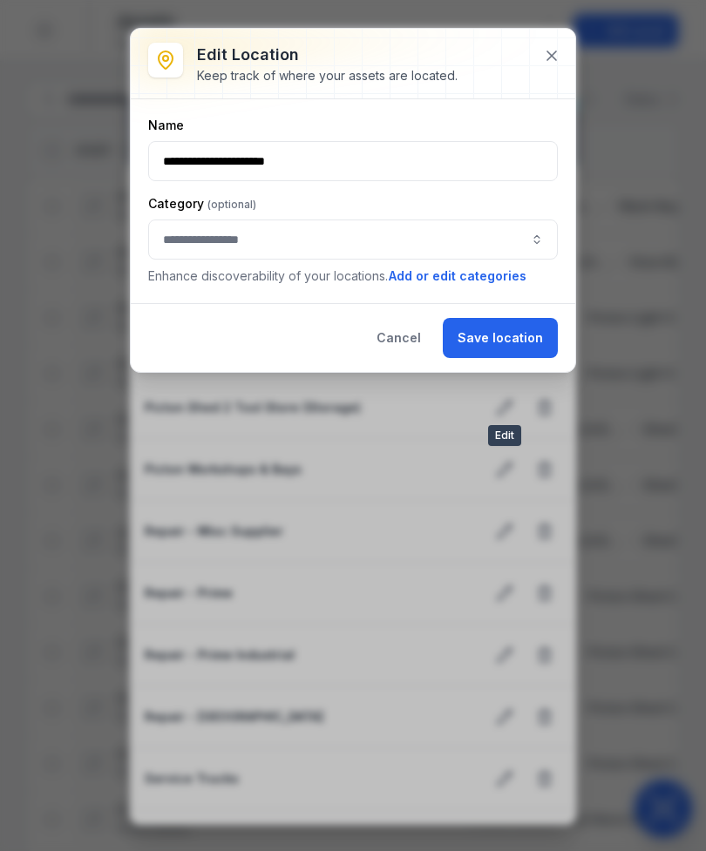
click at [517, 247] on button "button" at bounding box center [352, 240] width 409 height 40
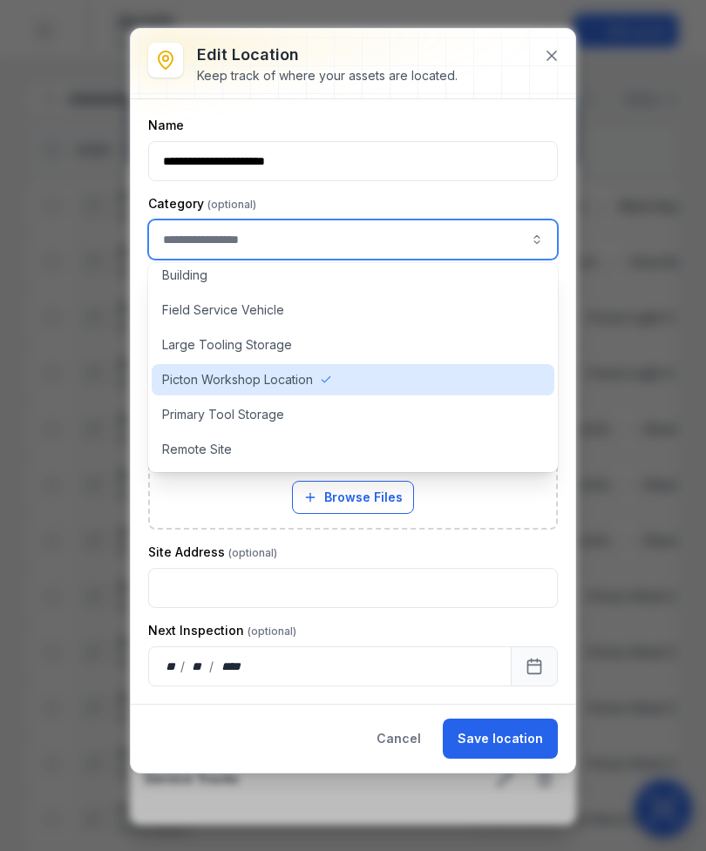
scroll to position [45, 0]
click at [425, 274] on div "Building" at bounding box center [353, 275] width 402 height 31
type input "********"
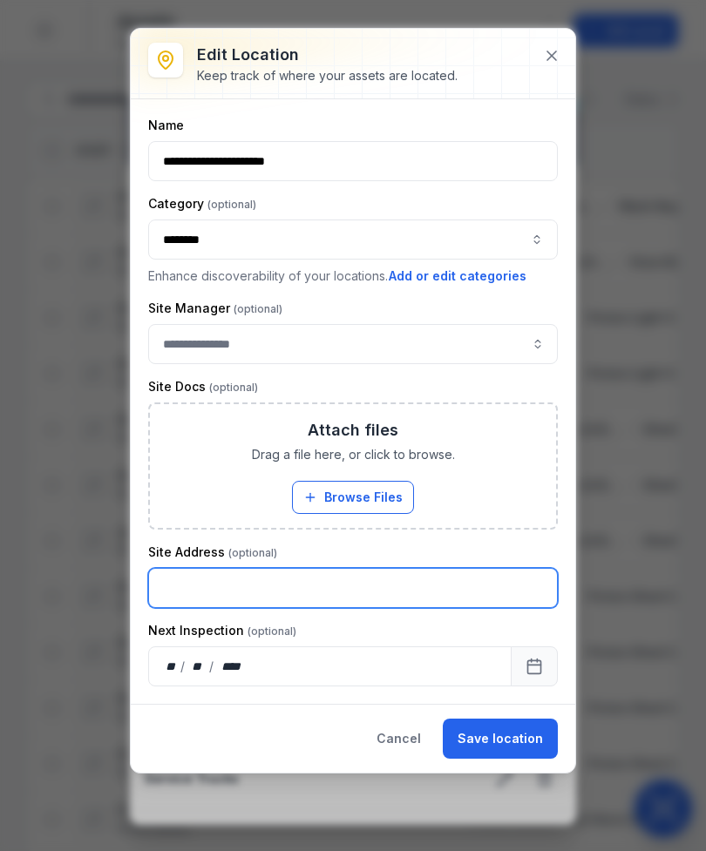
click at [371, 600] on input "text" at bounding box center [352, 588] width 409 height 40
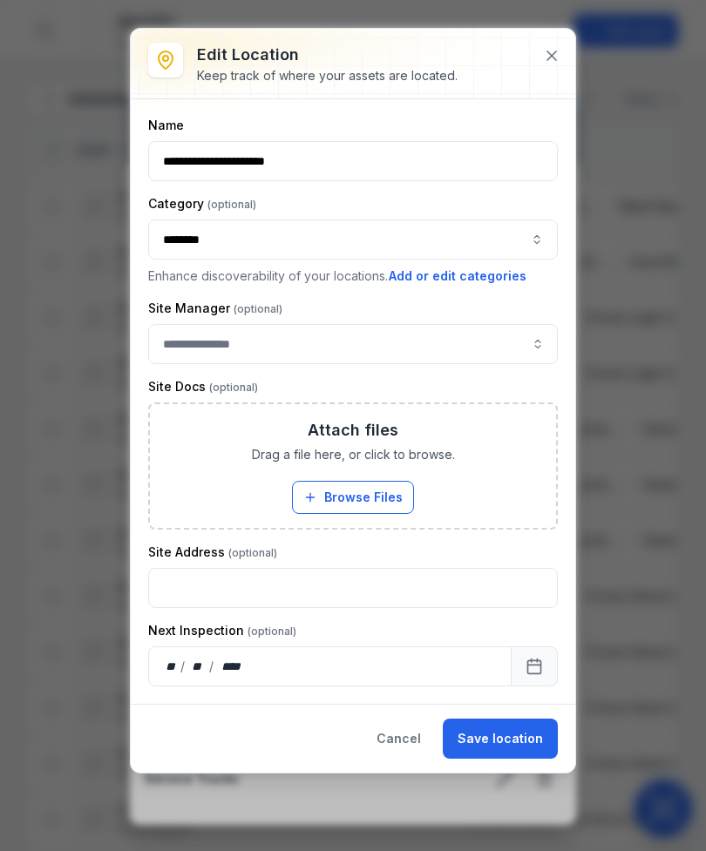
click at [371, 850] on html "Search Dashboard Assets Assignments Reservations Audits Locations People Forms …" at bounding box center [353, 425] width 706 height 851
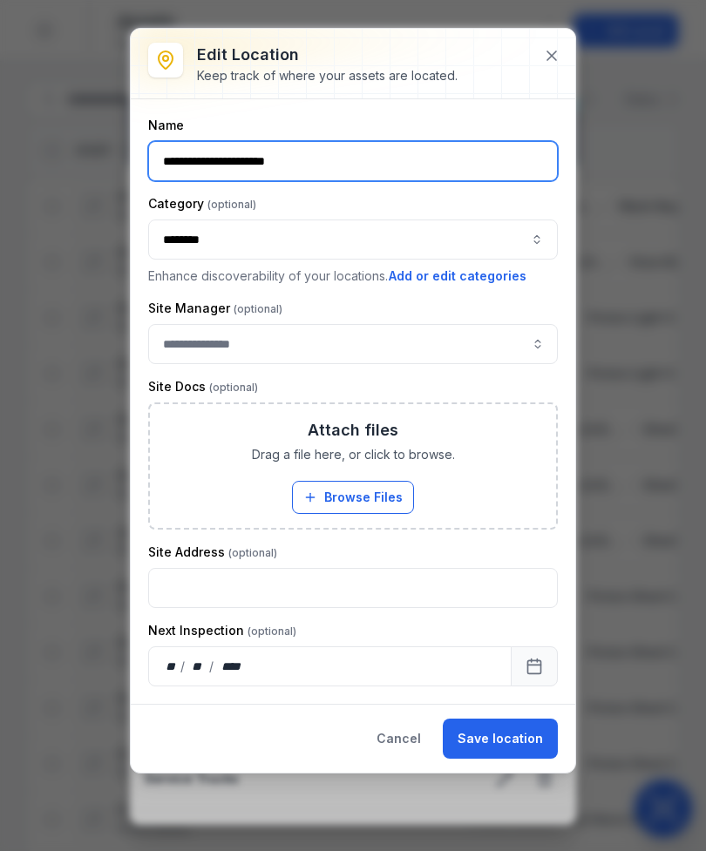
click at [505, 159] on input "**********" at bounding box center [352, 161] width 409 height 40
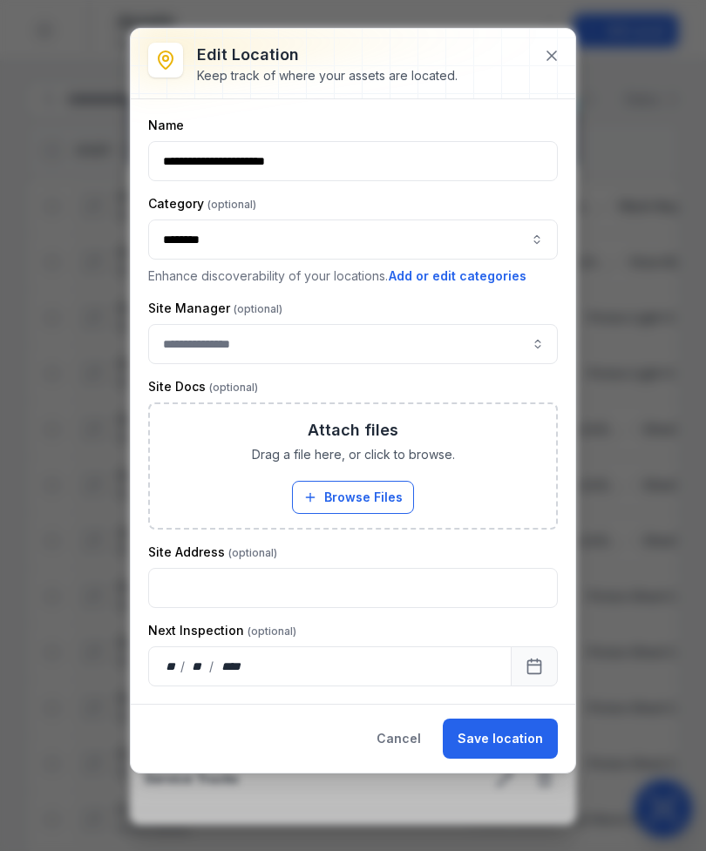
click at [548, 49] on icon at bounding box center [551, 55] width 17 height 17
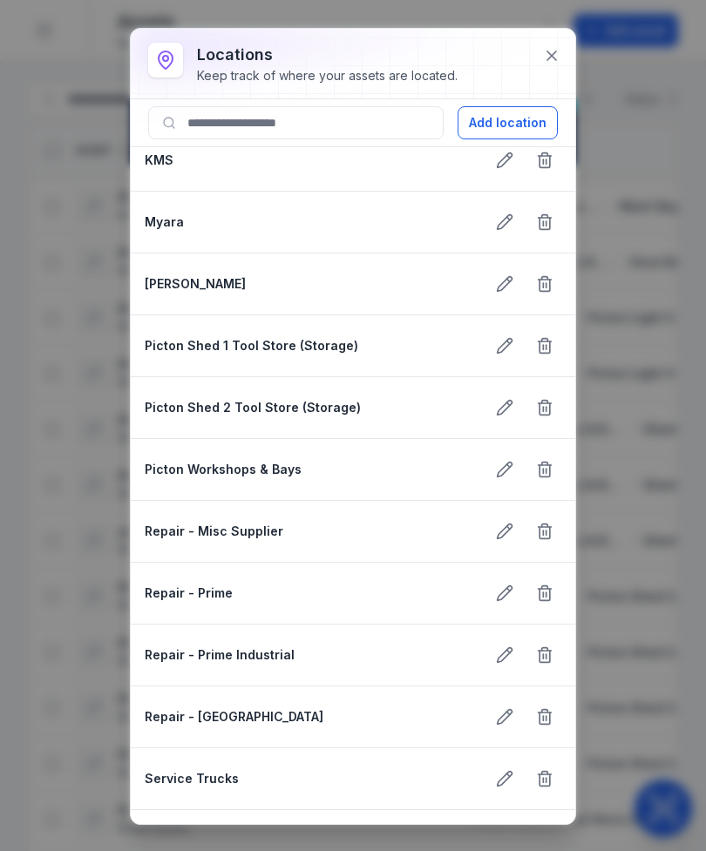
click at [533, 120] on button "Add location" at bounding box center [507, 122] width 100 height 33
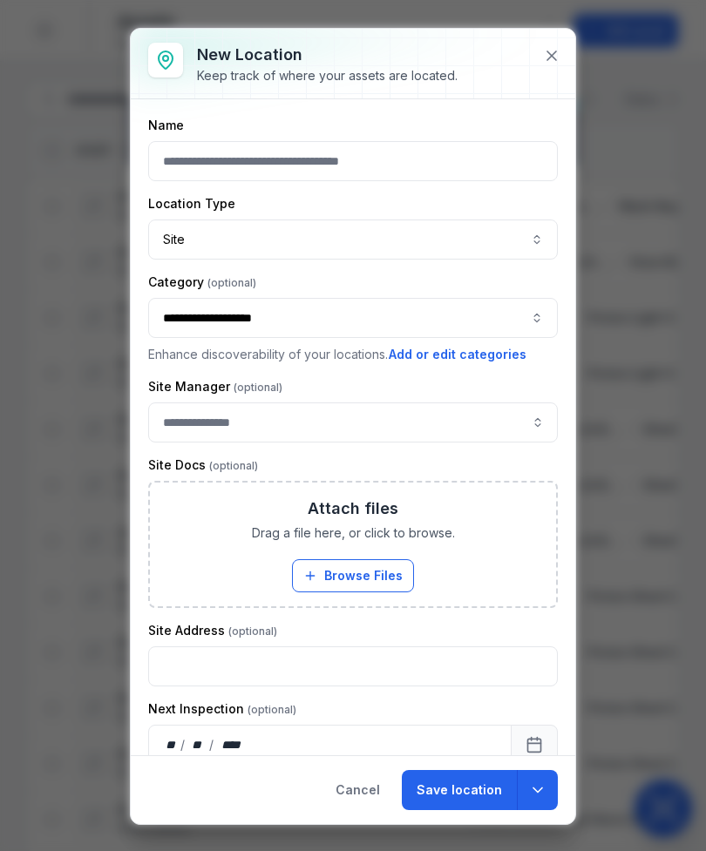
click at [536, 246] on button "Site ****" at bounding box center [352, 240] width 409 height 40
click at [520, 328] on button "**********" at bounding box center [352, 318] width 409 height 40
click at [557, 59] on icon at bounding box center [551, 55] width 17 height 17
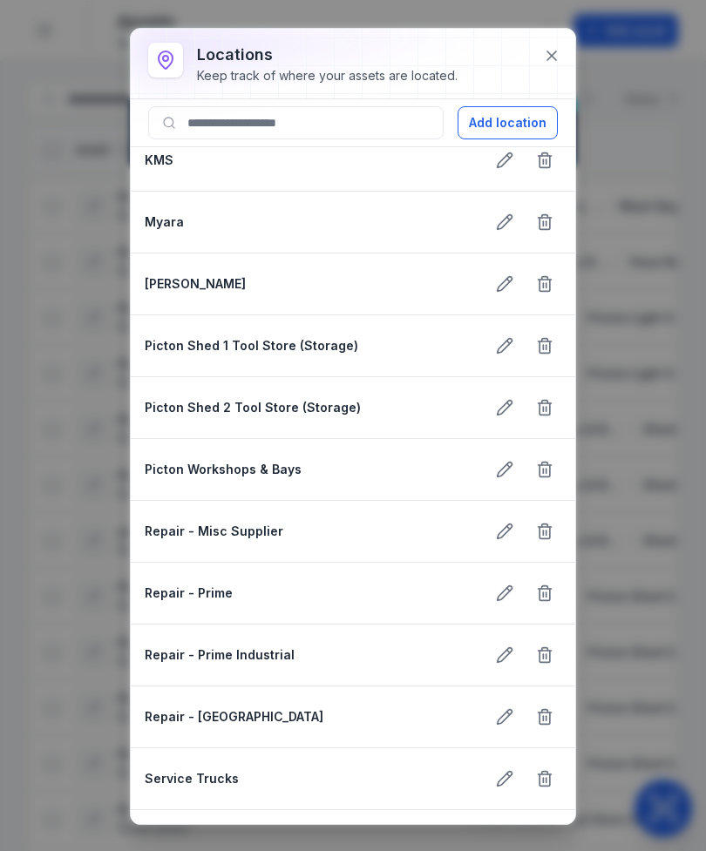
click at [557, 62] on icon at bounding box center [551, 55] width 17 height 17
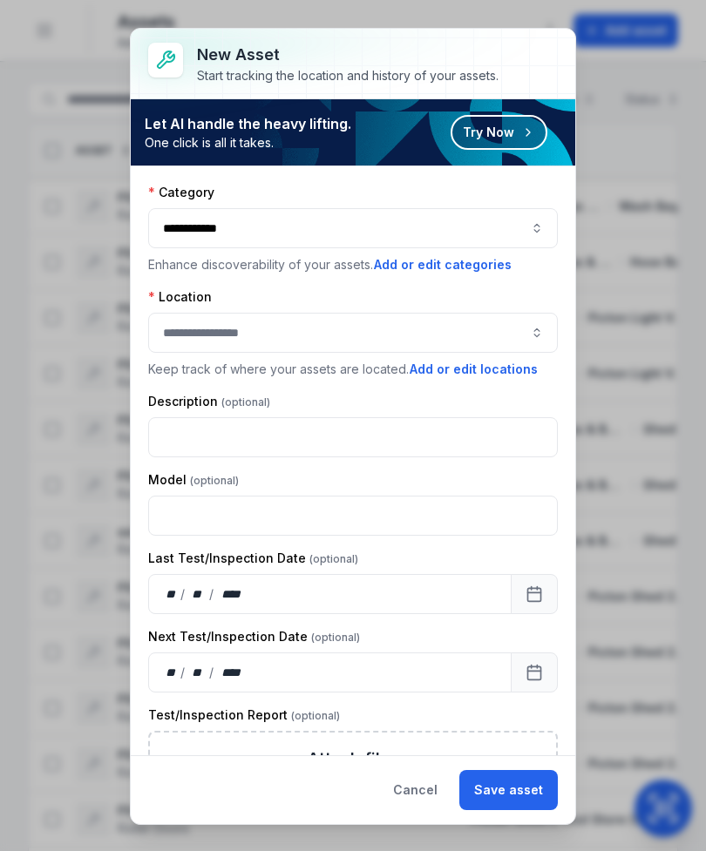
click at [512, 328] on button "button" at bounding box center [352, 333] width 409 height 40
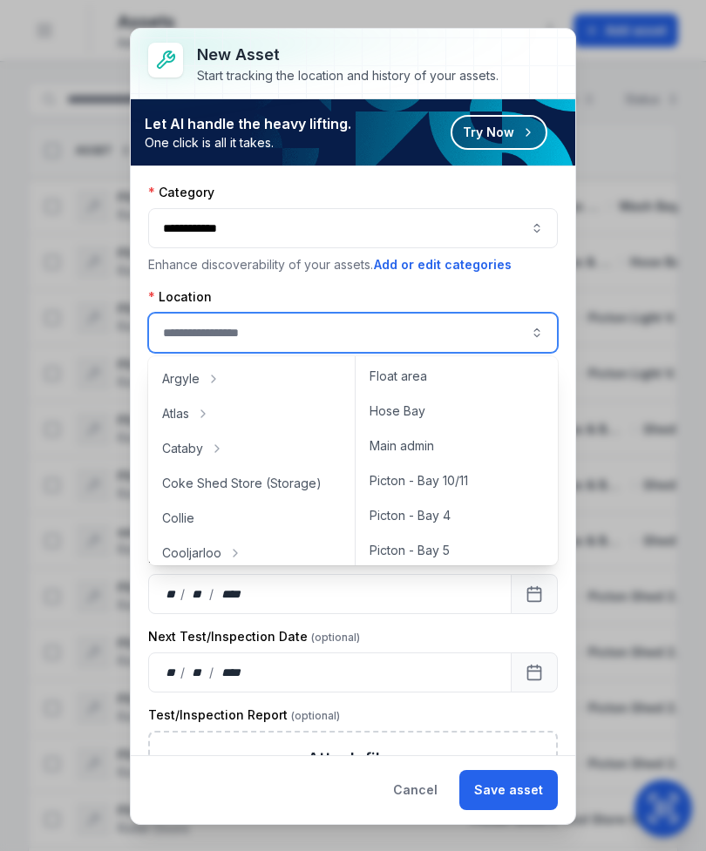
scroll to position [80, 0]
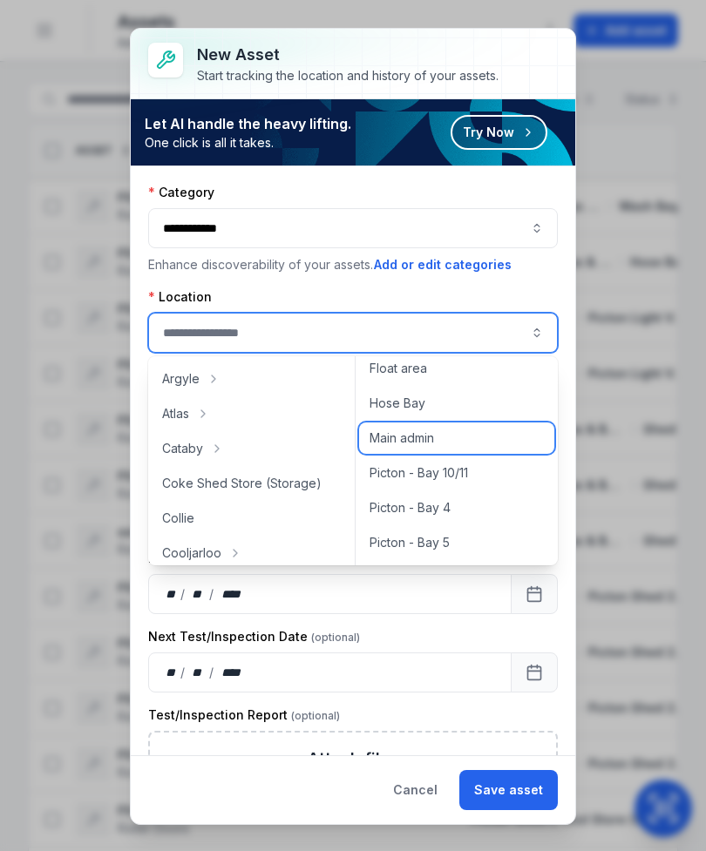
click at [475, 437] on div "Main admin" at bounding box center [456, 437] width 195 height 31
type input "**********"
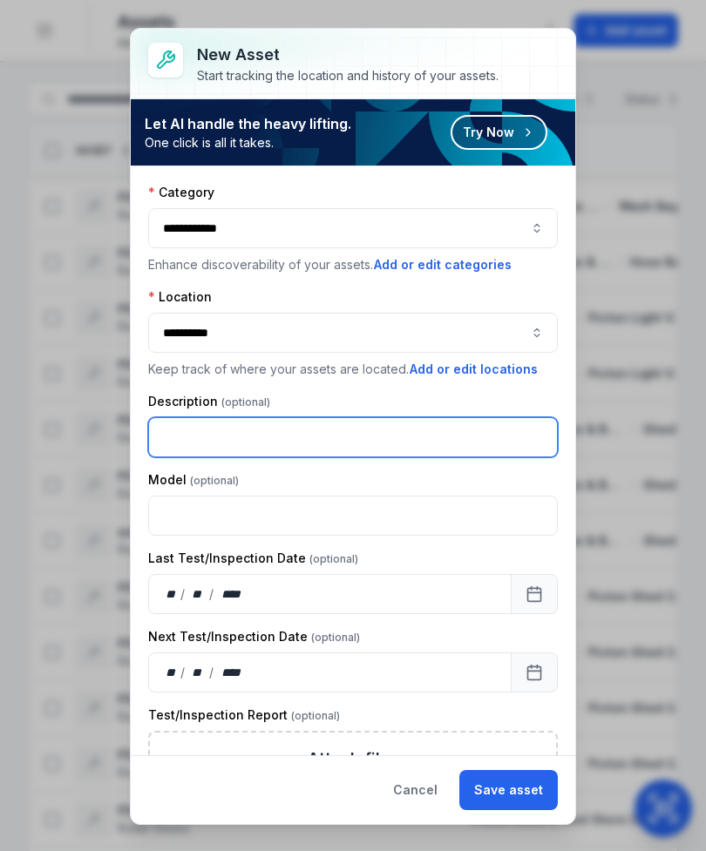
click at [405, 431] on input "text" at bounding box center [352, 437] width 409 height 40
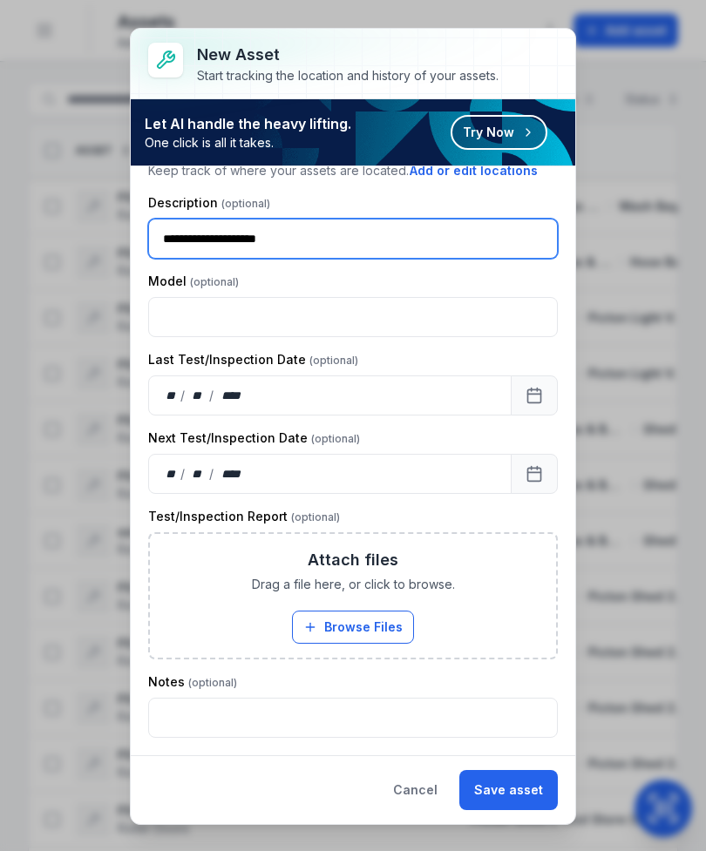
type input "**********"
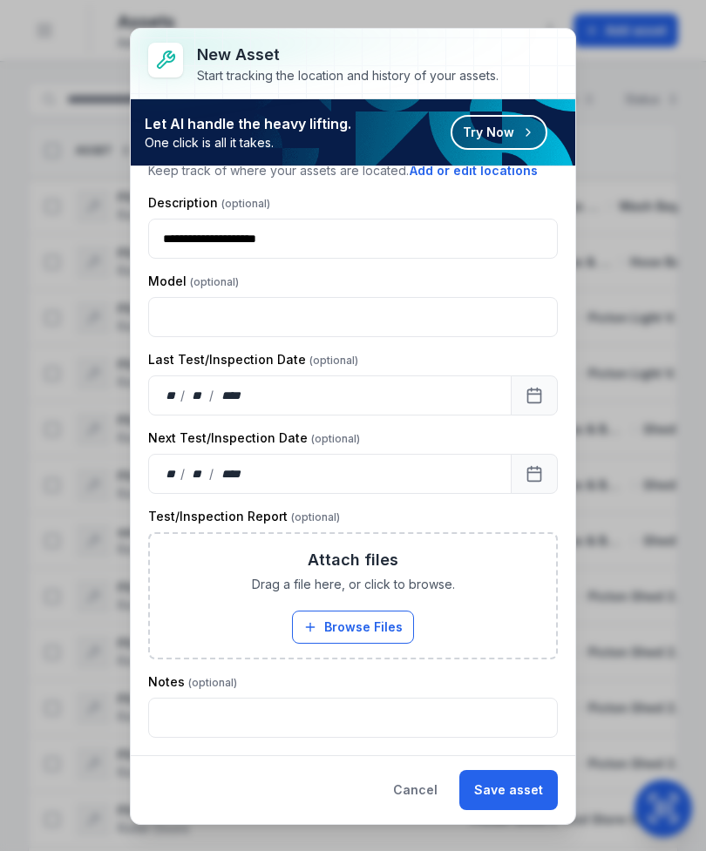
click at [527, 789] on button "Save asset" at bounding box center [508, 790] width 98 height 40
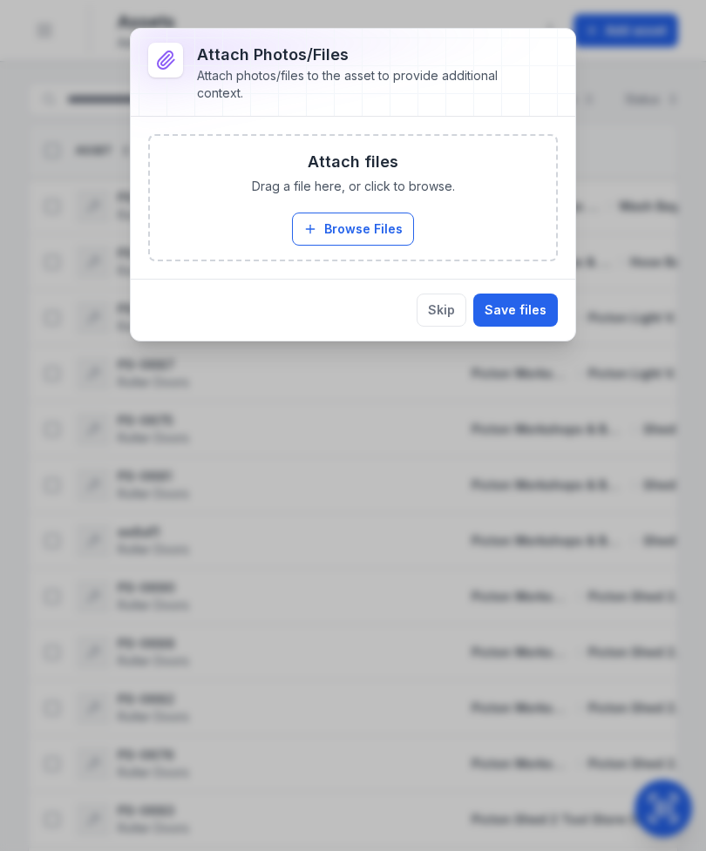
click at [448, 310] on button "Skip" at bounding box center [441, 310] width 50 height 33
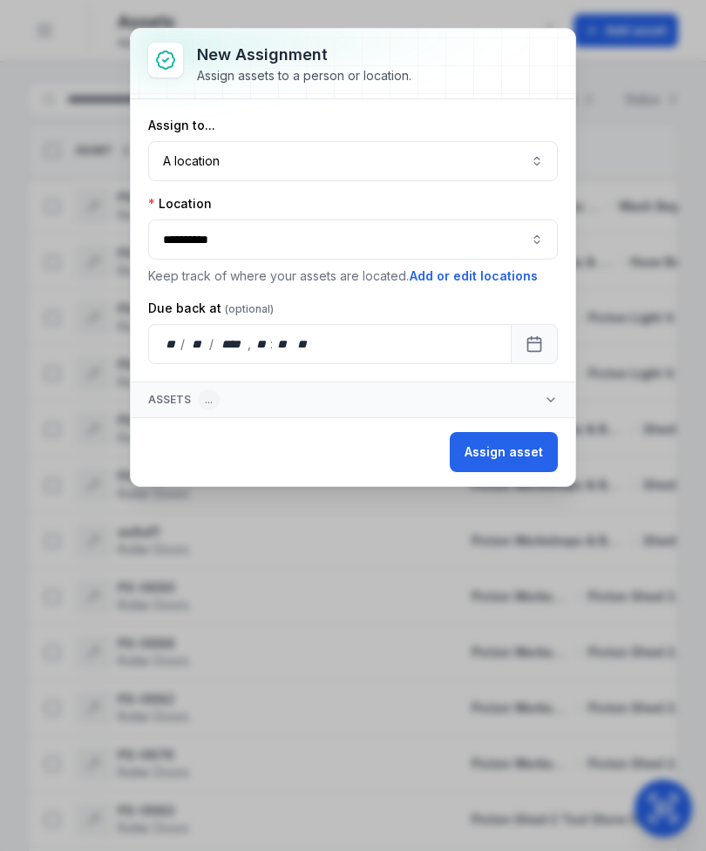
click at [527, 453] on button "Assign asset" at bounding box center [503, 452] width 108 height 40
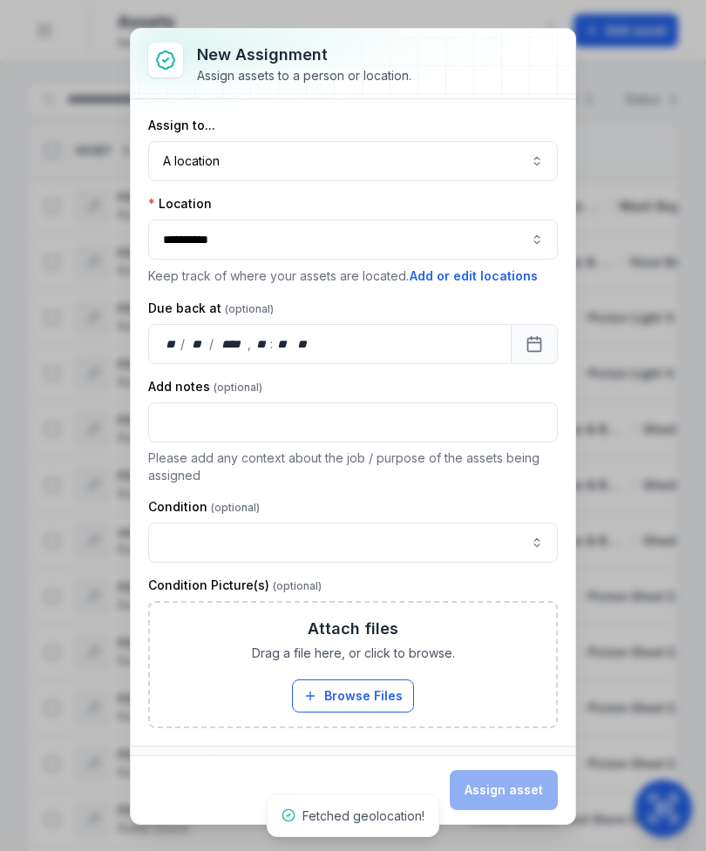
click at [518, 167] on button "A location ********" at bounding box center [352, 161] width 409 height 40
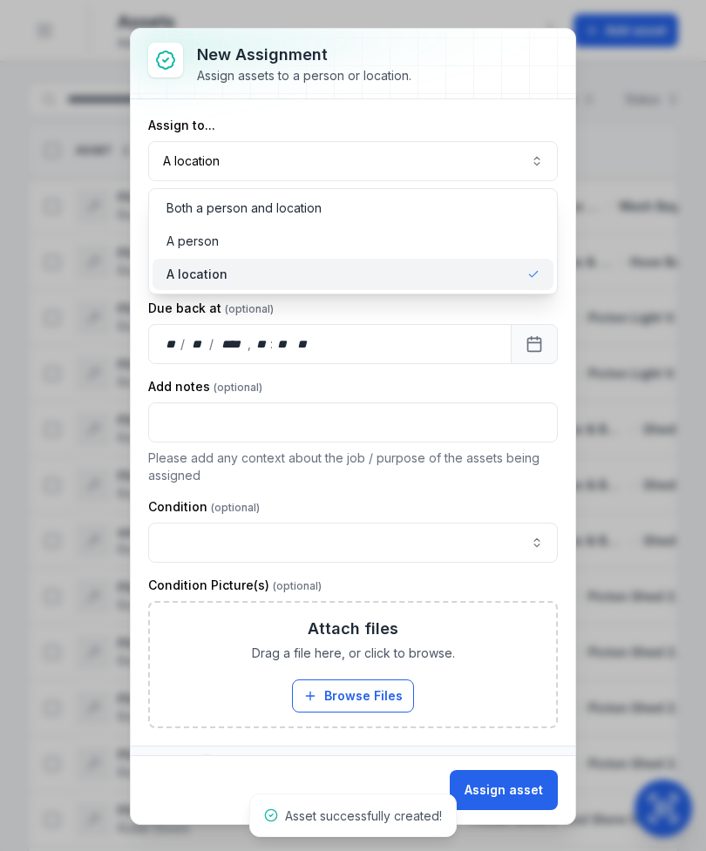
click at [488, 279] on div "A location" at bounding box center [352, 274] width 373 height 17
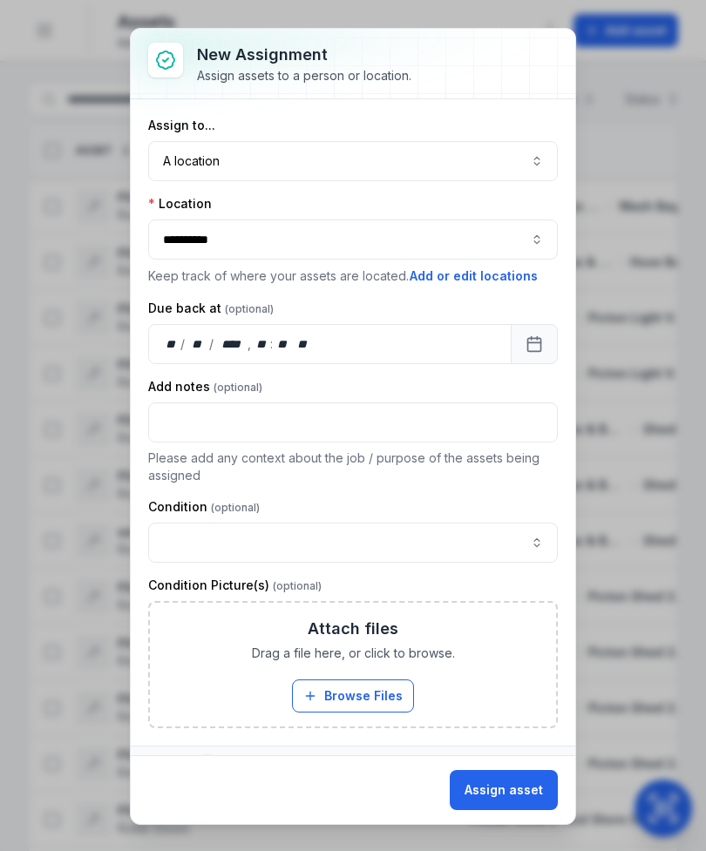
click at [521, 791] on button "Assign asset" at bounding box center [503, 790] width 108 height 40
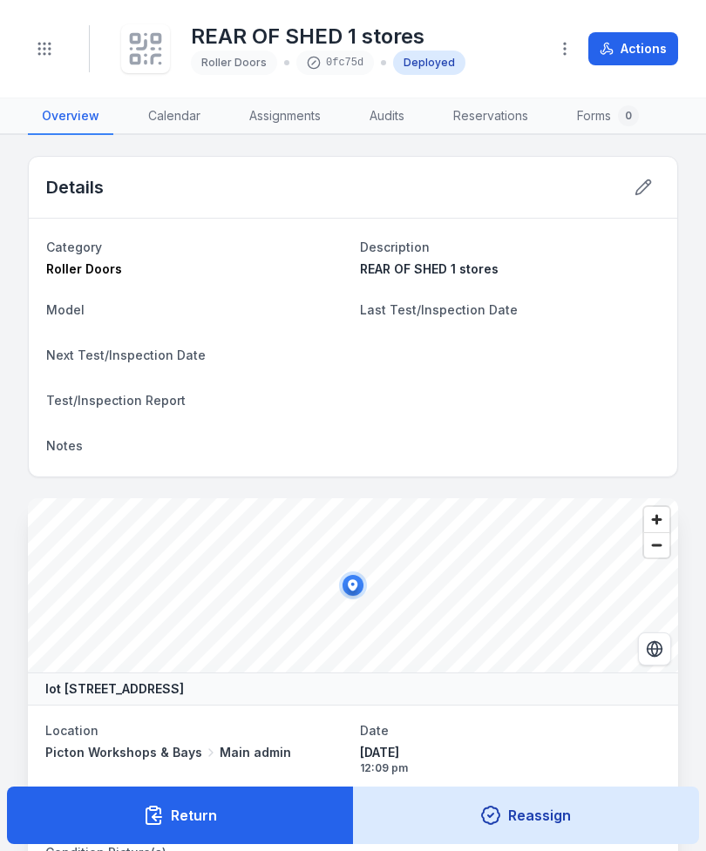
click at [165, 37] on div at bounding box center [145, 48] width 49 height 49
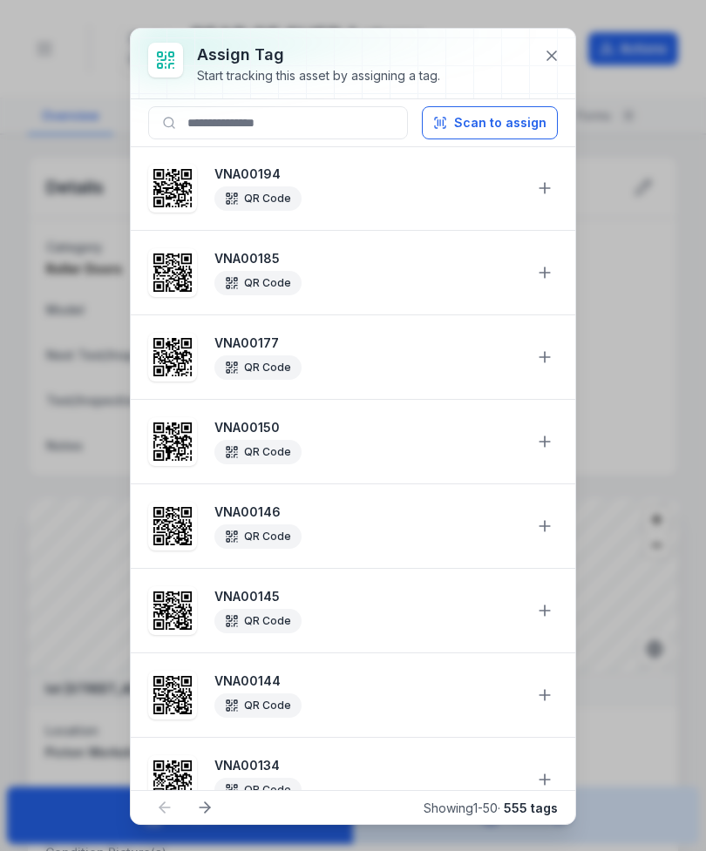
click at [518, 132] on button "Scan to assign" at bounding box center [490, 122] width 136 height 33
